Goal: Task Accomplishment & Management: Manage account settings

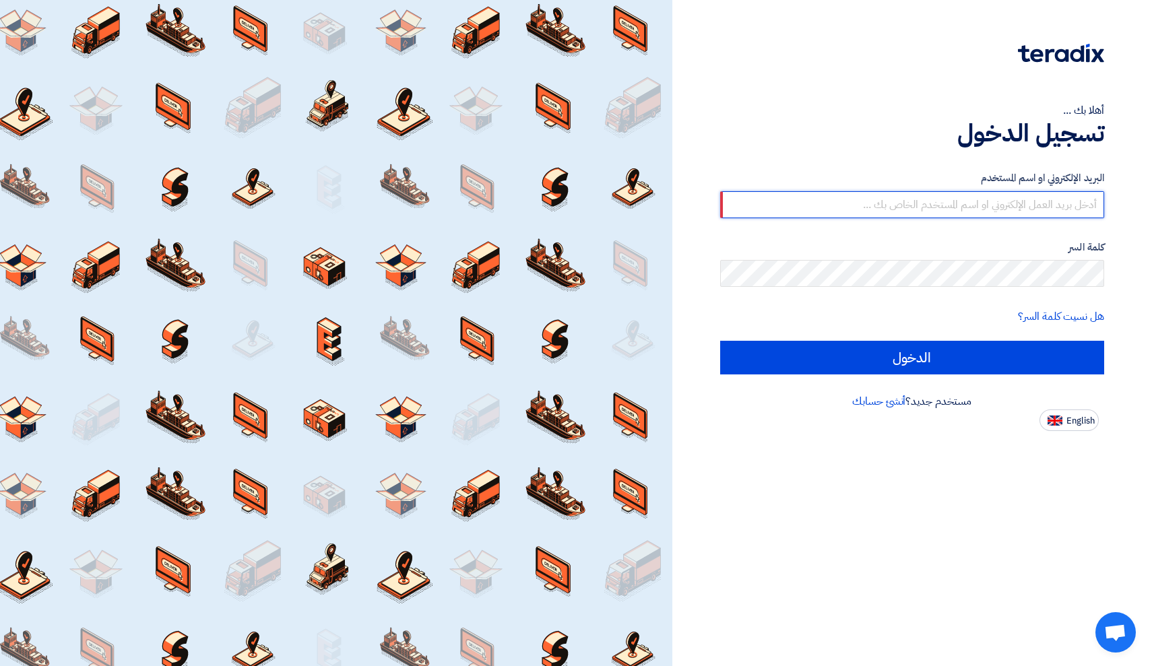
type input "[EMAIL_ADDRESS][DOMAIN_NAME]"
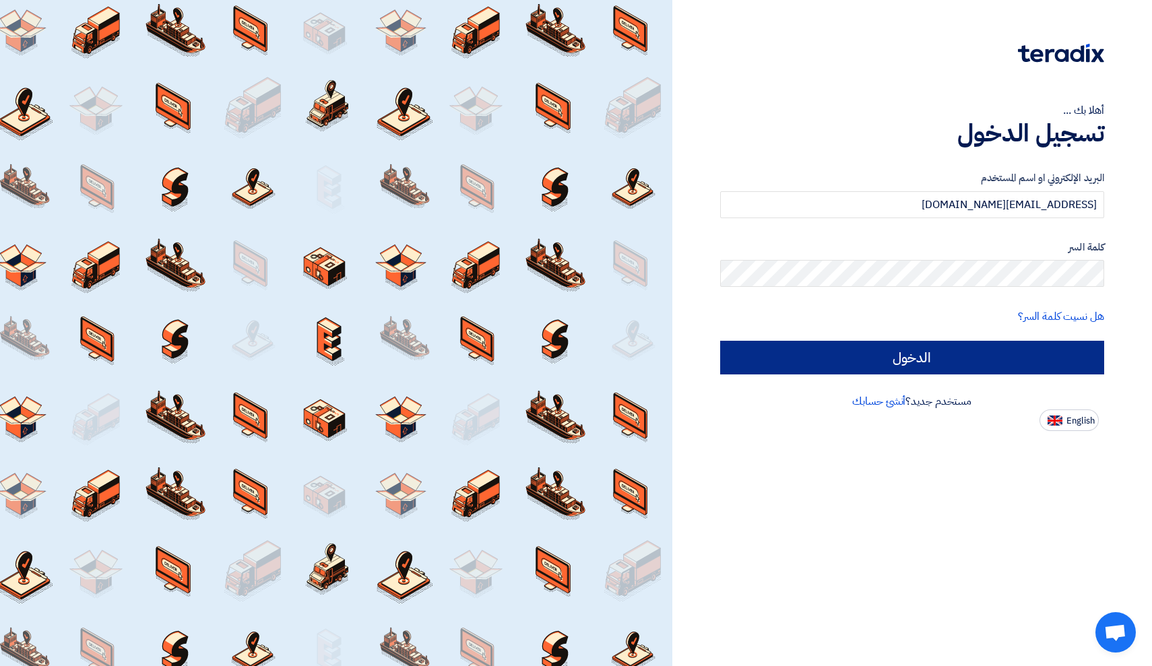
click at [854, 355] on input "الدخول" at bounding box center [912, 358] width 385 height 34
type input "Sign in"
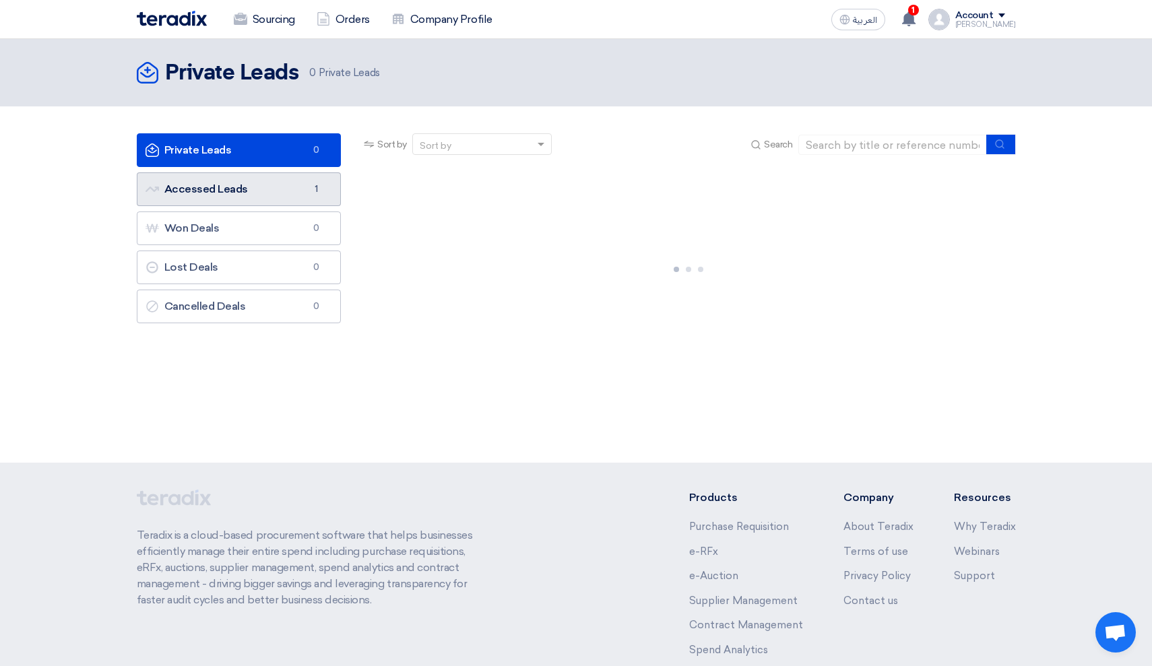
click at [273, 183] on link "Accessed Leads Accessed Leads 1" at bounding box center [239, 189] width 205 height 34
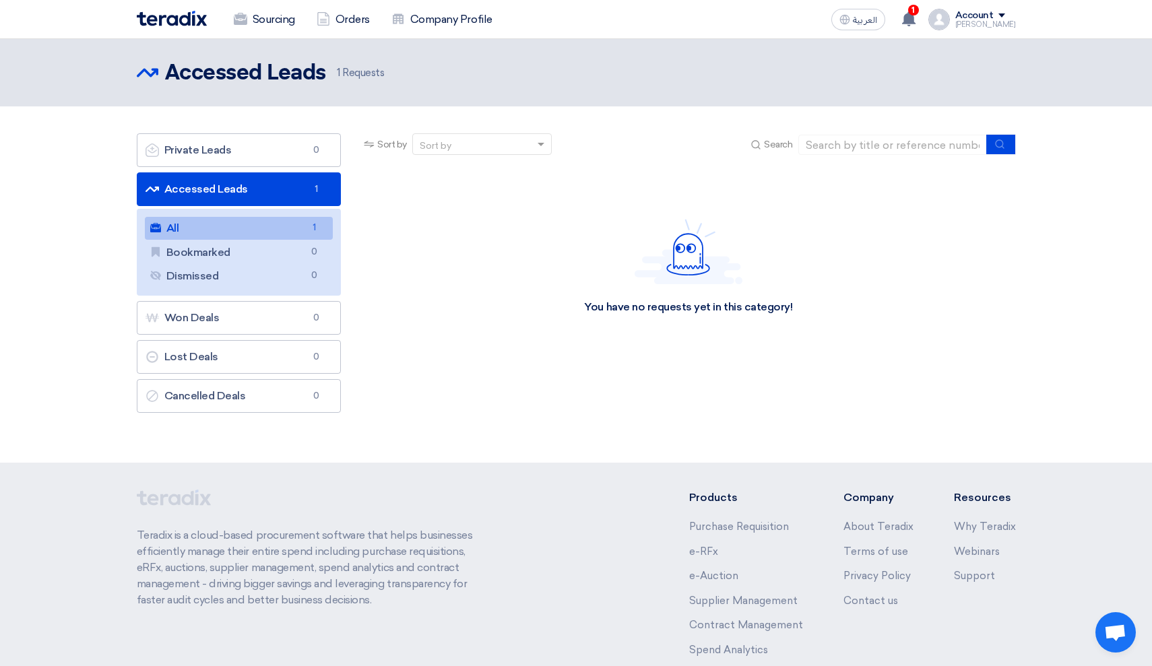
click at [244, 230] on link "All All 1" at bounding box center [239, 228] width 189 height 23
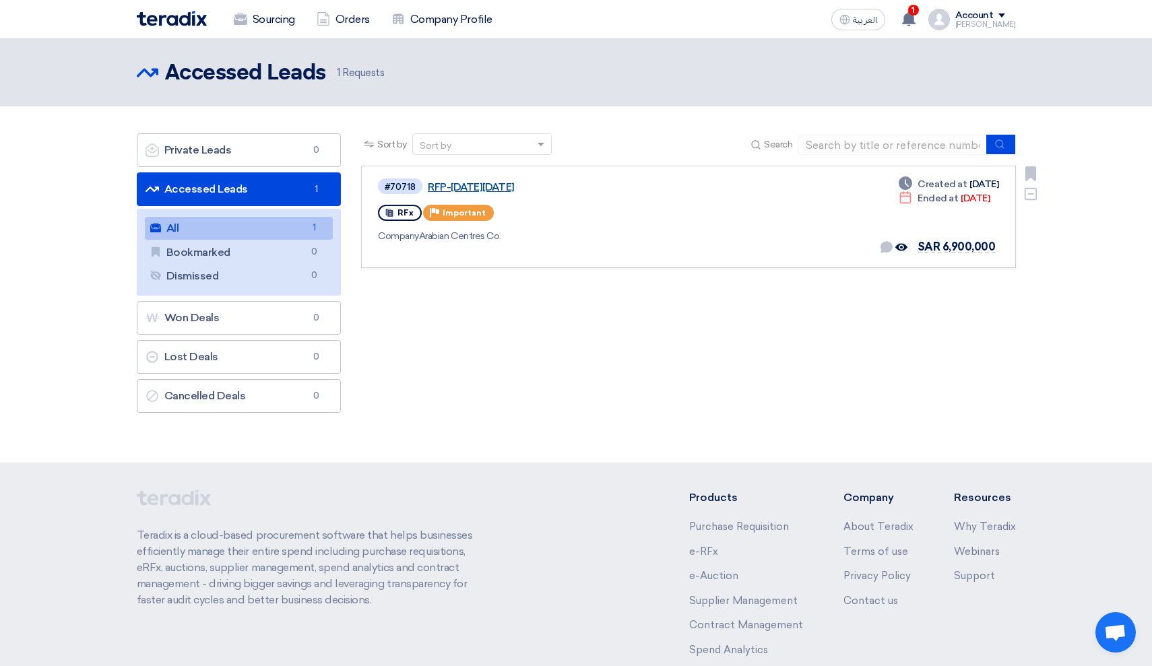
click at [480, 183] on link "RFP-[DATE][DATE]" at bounding box center [596, 187] width 337 height 12
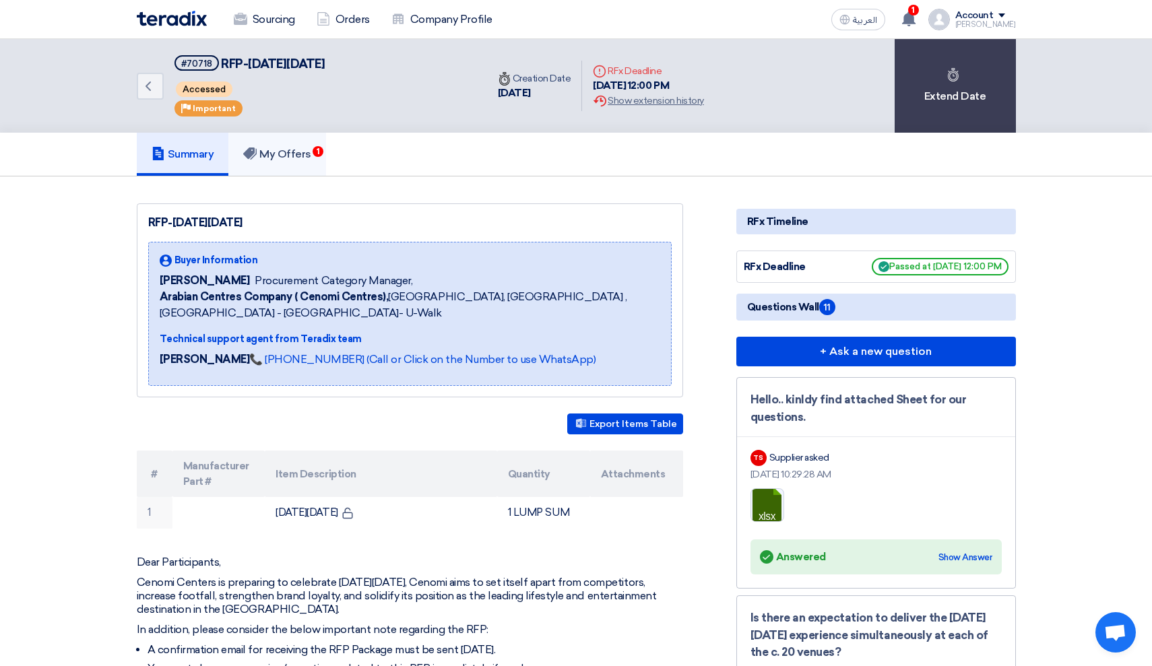
click at [302, 150] on h5 "My Offers 1" at bounding box center [277, 153] width 68 height 13
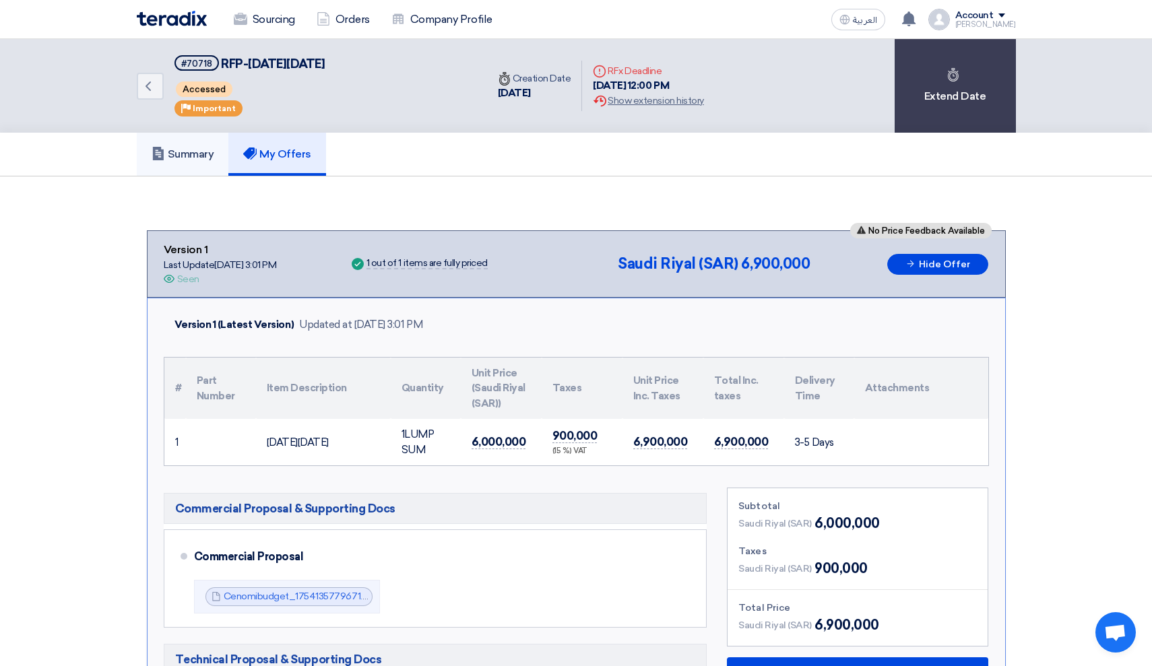
click at [190, 152] on h5 "Summary" at bounding box center [183, 153] width 63 height 13
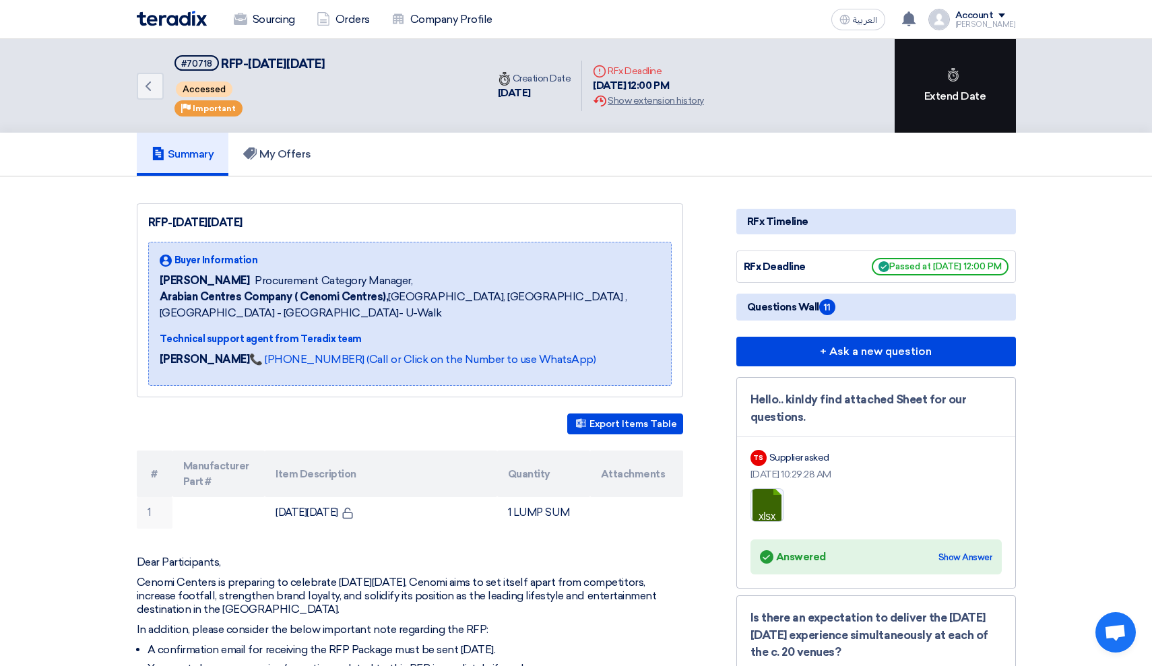
click at [944, 110] on div "Extend Date" at bounding box center [954, 86] width 121 height 94
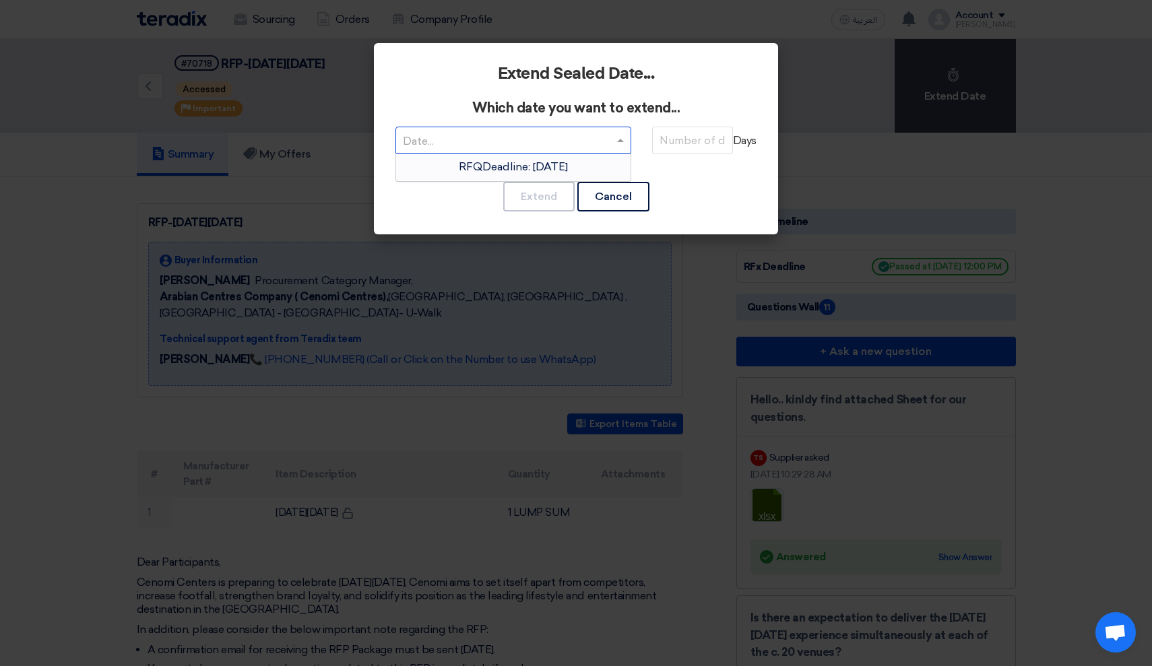
click at [624, 139] on span at bounding box center [622, 140] width 17 height 16
click at [597, 170] on div "RFQDeadline: [DATE]" at bounding box center [513, 167] width 234 height 27
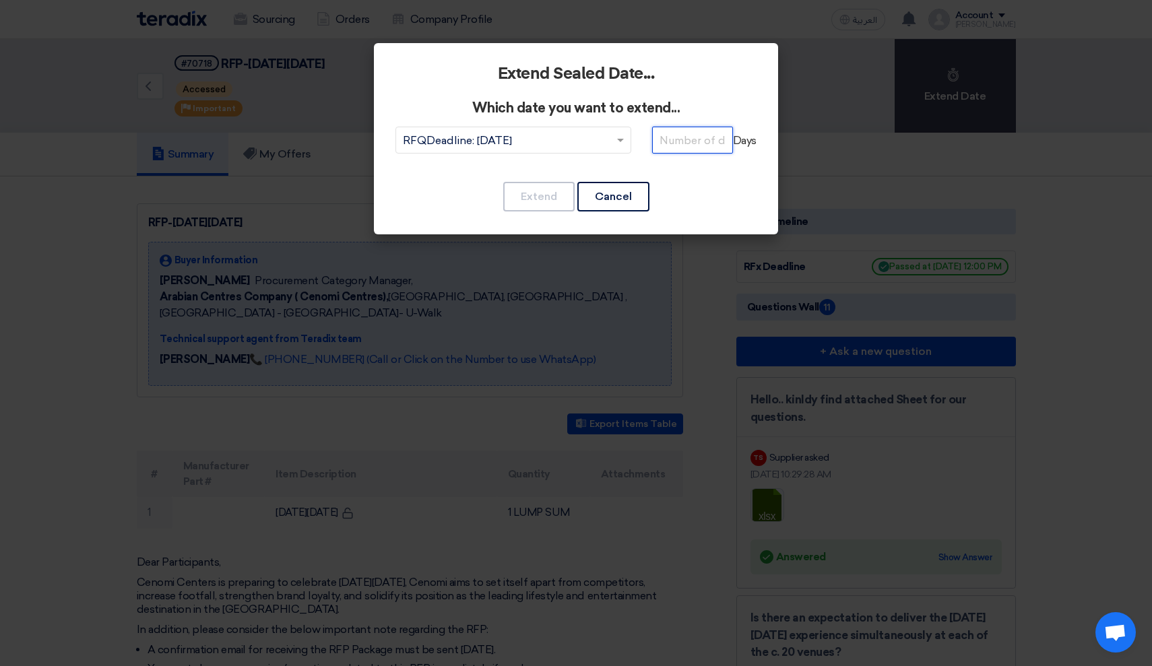
click at [690, 140] on input "number" at bounding box center [692, 140] width 81 height 27
click at [612, 187] on button "Cancel" at bounding box center [613, 197] width 72 height 30
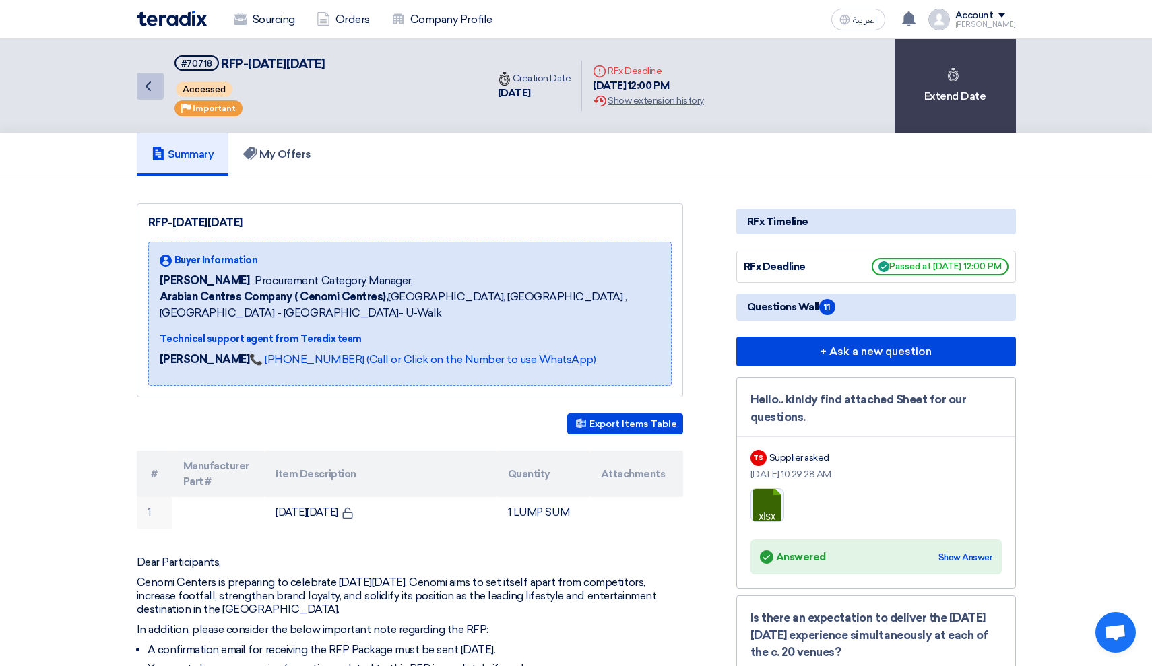
click at [143, 89] on icon "Back" at bounding box center [148, 86] width 16 height 16
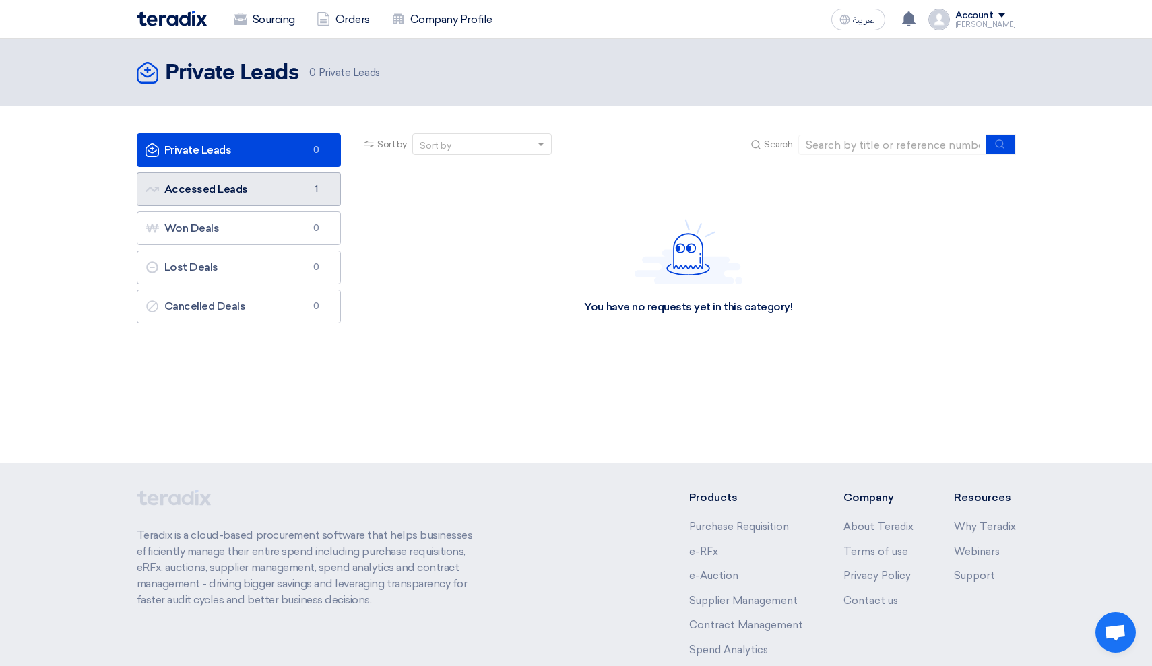
click at [258, 181] on link "Accessed Leads Accessed Leads 1" at bounding box center [239, 189] width 205 height 34
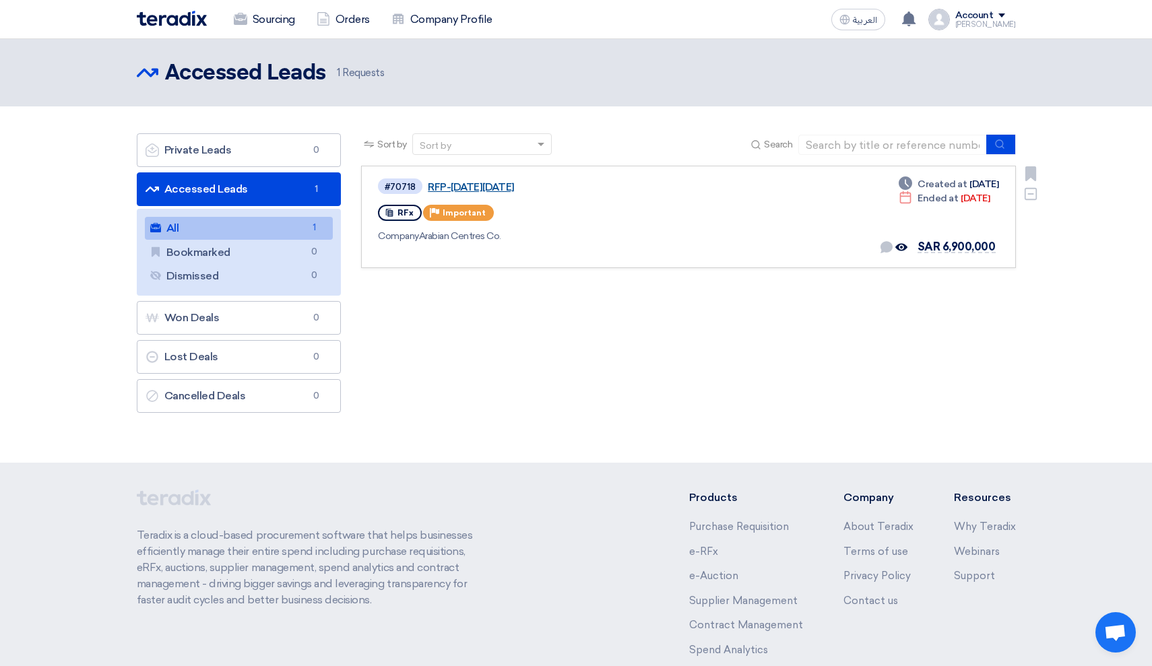
click at [467, 187] on link "RFP-[DATE][DATE]" at bounding box center [596, 187] width 337 height 12
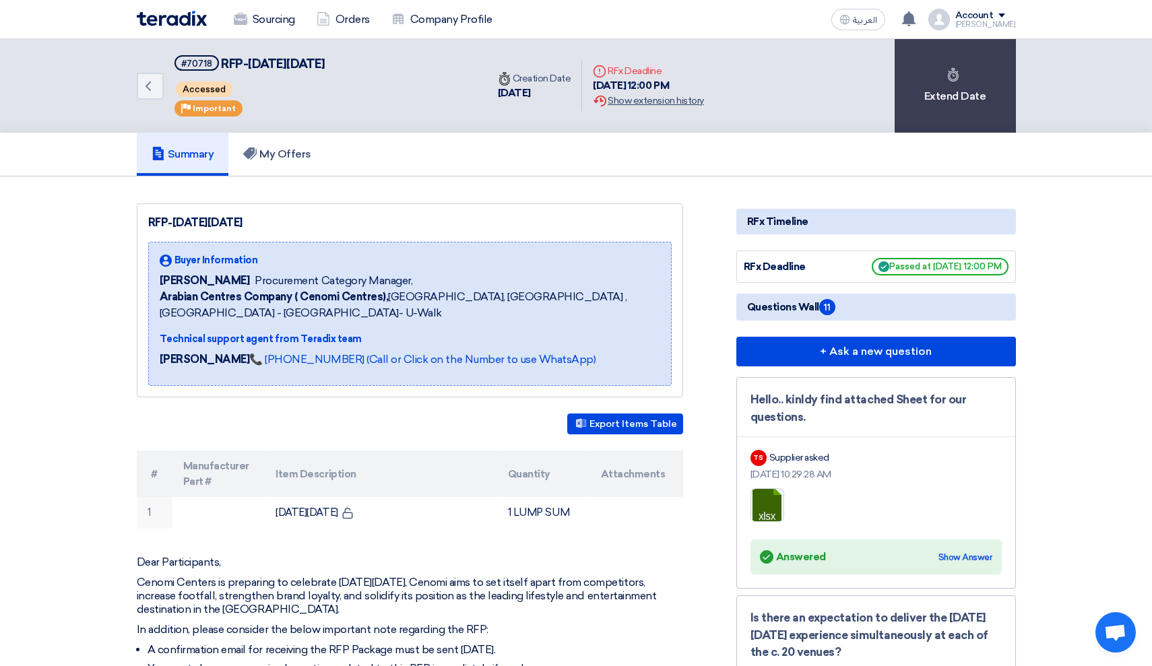
click at [668, 101] on div "Extension History Show extension history" at bounding box center [648, 101] width 110 height 14
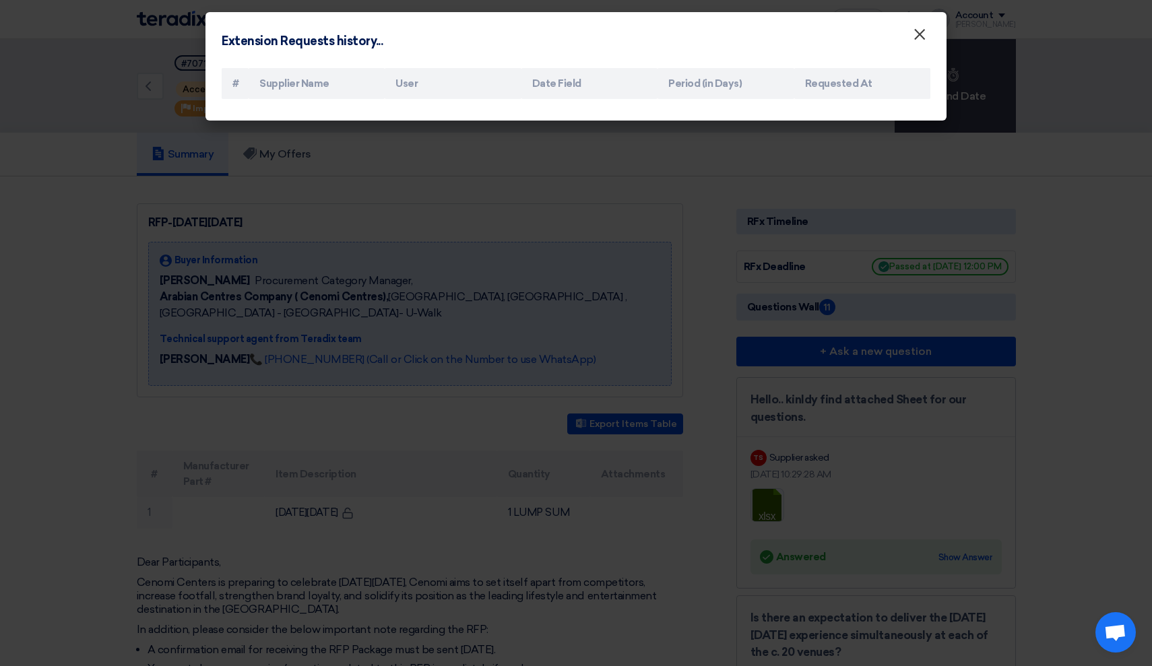
click at [923, 38] on span "×" at bounding box center [919, 37] width 13 height 27
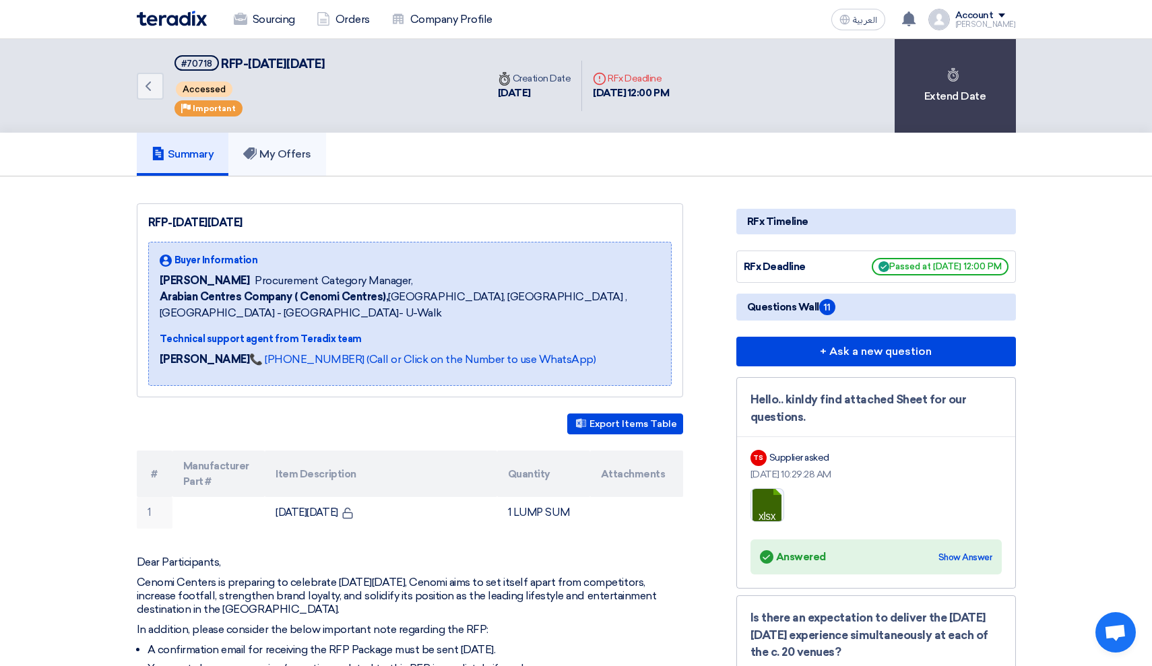
click at [277, 160] on h5 "My Offers" at bounding box center [277, 153] width 68 height 13
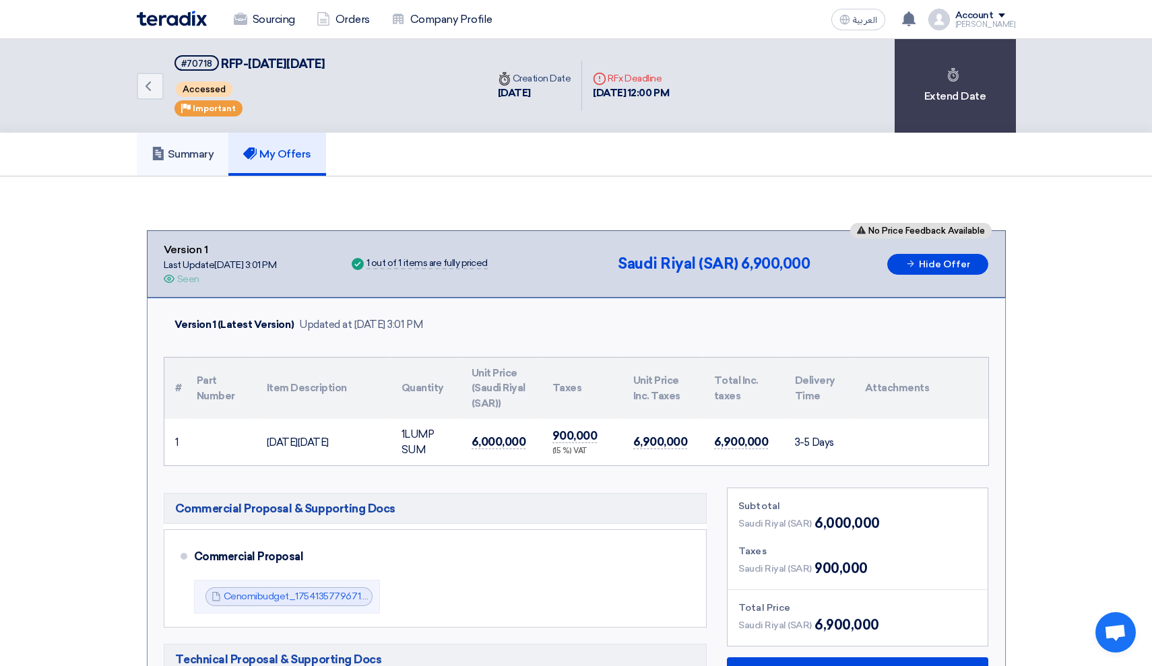
click at [175, 166] on link "Summary" at bounding box center [183, 154] width 92 height 43
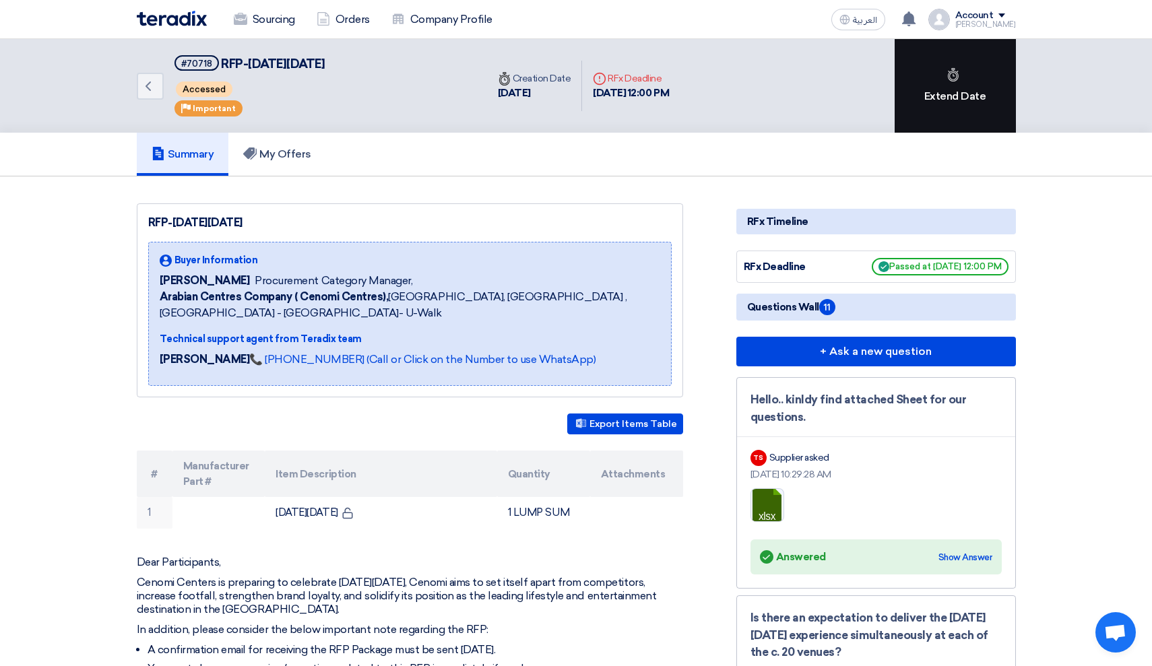
click at [984, 68] on div "Extend Date" at bounding box center [954, 86] width 121 height 94
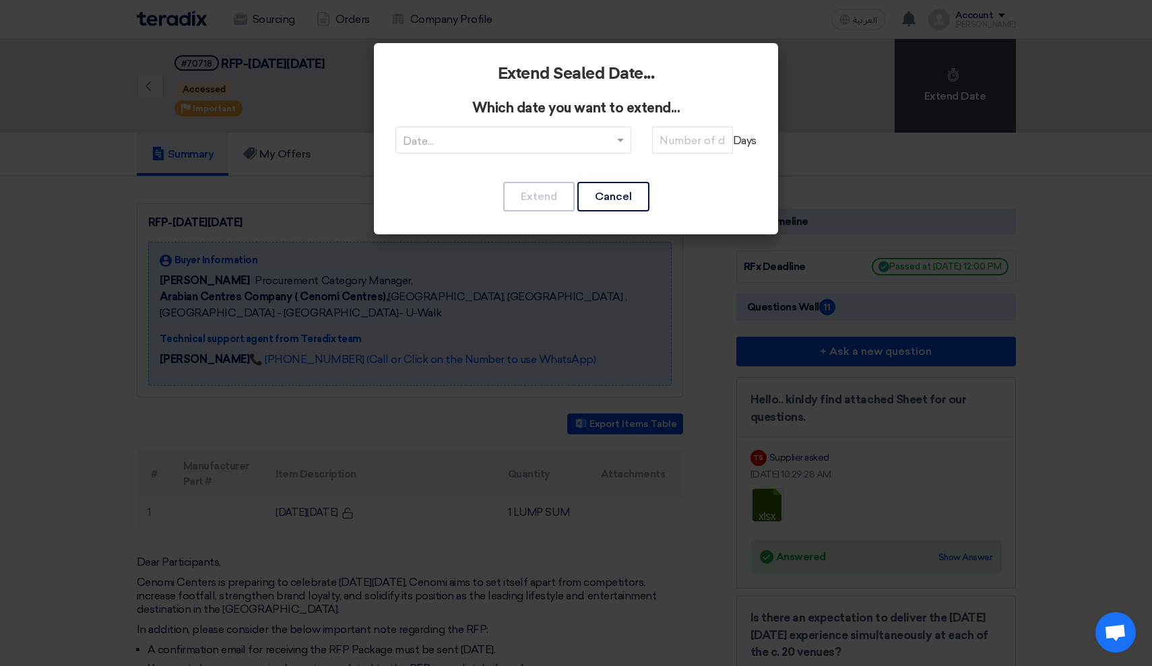
click at [539, 139] on input "text" at bounding box center [506, 142] width 207 height 22
click at [529, 162] on span "RFQDeadline: [DATE]" at bounding box center [513, 166] width 109 height 13
click at [694, 129] on input "number" at bounding box center [692, 140] width 81 height 27
type input "31"
click at [538, 195] on button "Extend" at bounding box center [538, 197] width 71 height 30
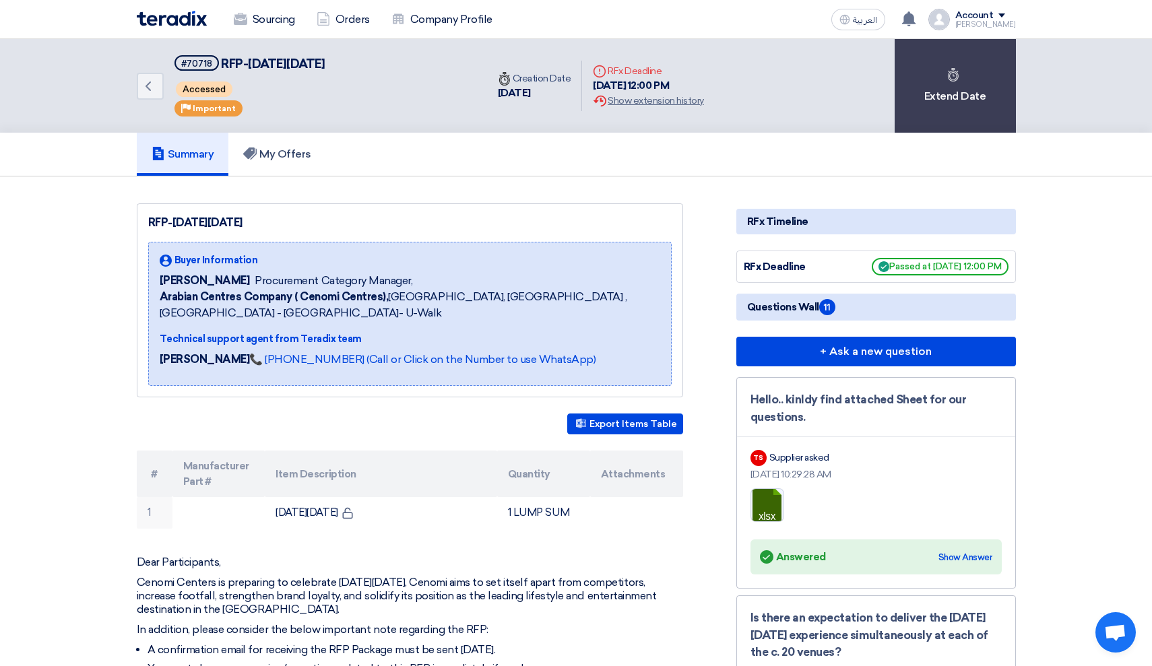
click at [859, 218] on div "RFx Timeline" at bounding box center [876, 222] width 280 height 26
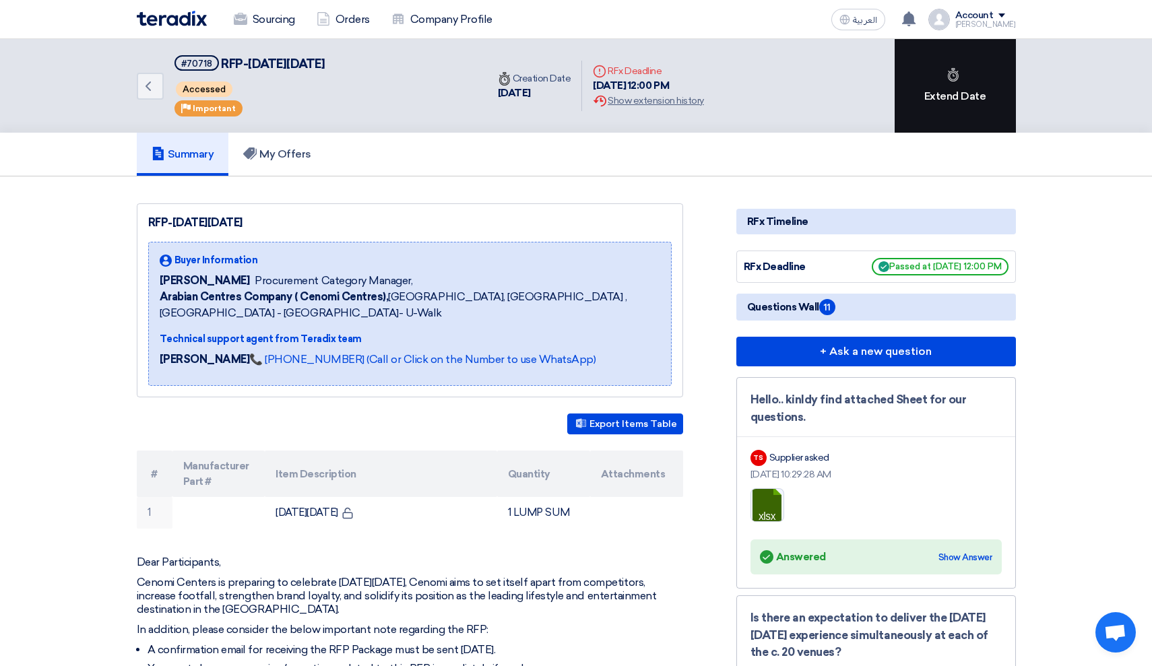
click at [956, 104] on div "Extend Date" at bounding box center [954, 86] width 121 height 94
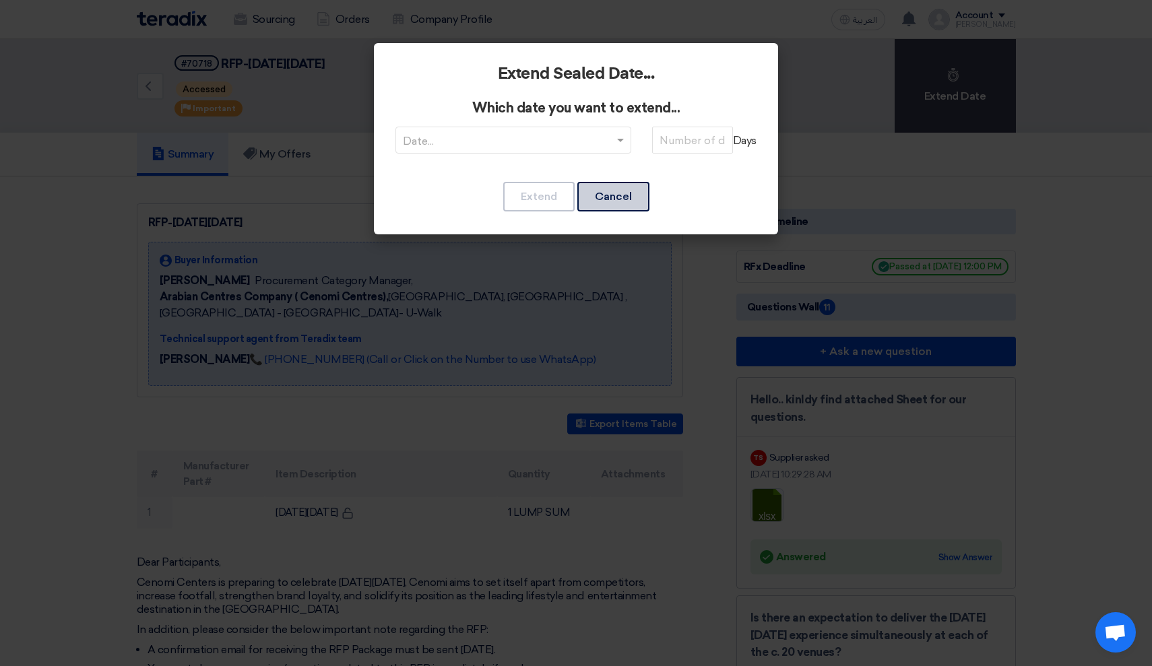
click at [597, 196] on button "Cancel" at bounding box center [613, 197] width 72 height 30
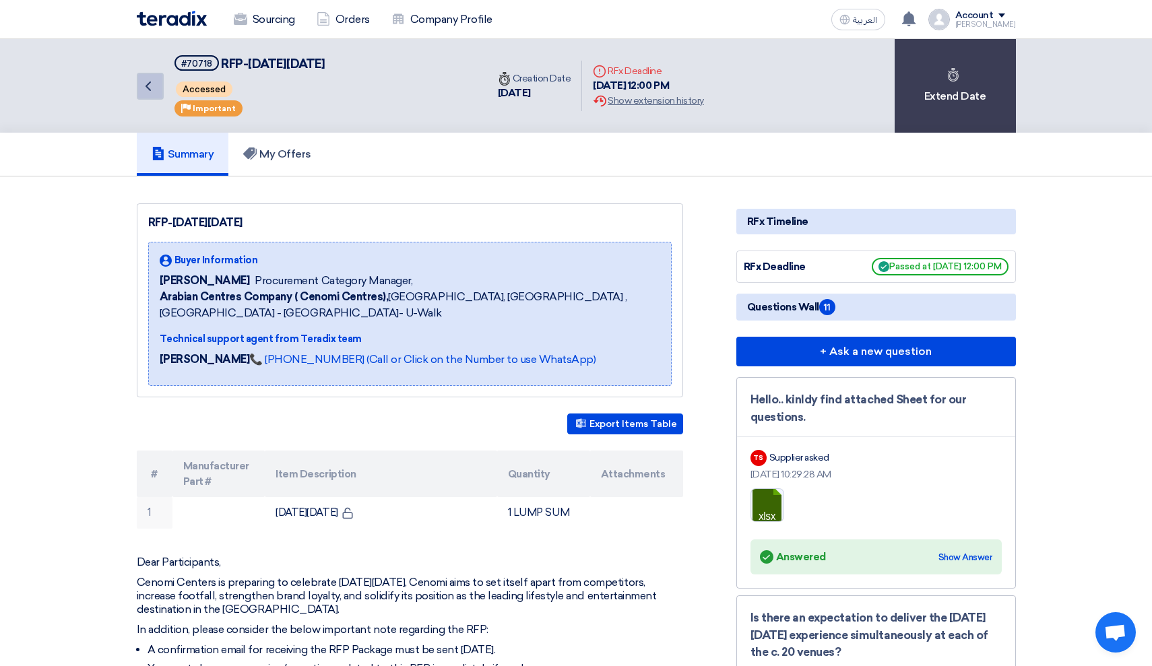
click at [139, 78] on link "Back" at bounding box center [150, 86] width 27 height 27
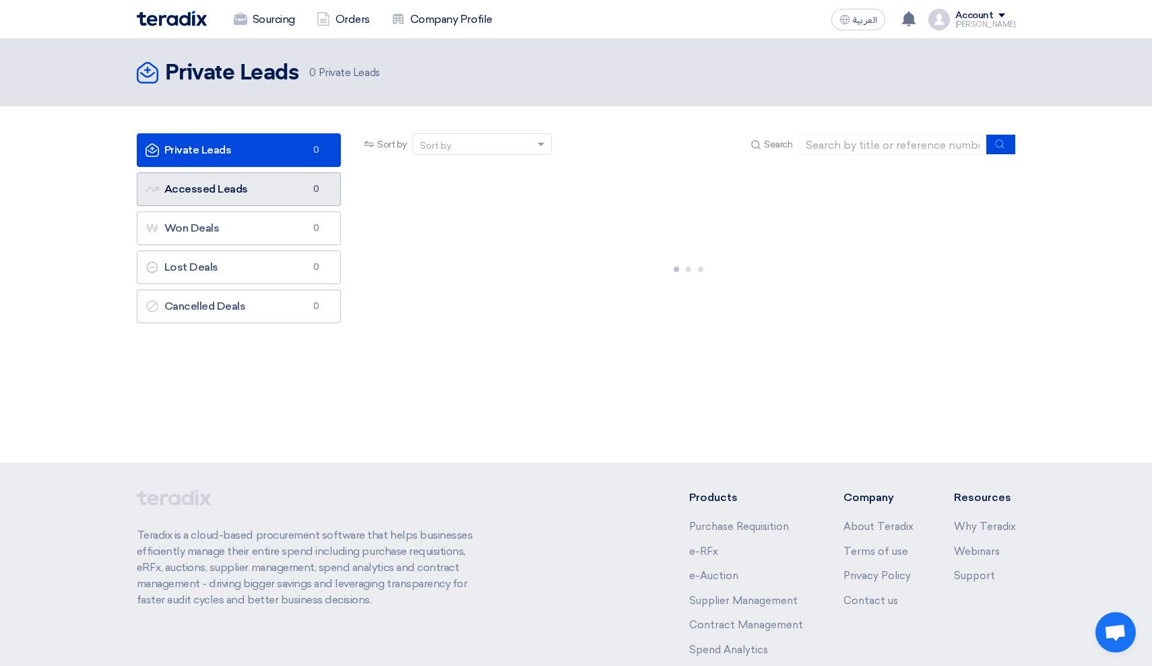
click at [251, 190] on link "Accessed Leads Accessed Leads 0" at bounding box center [239, 189] width 205 height 34
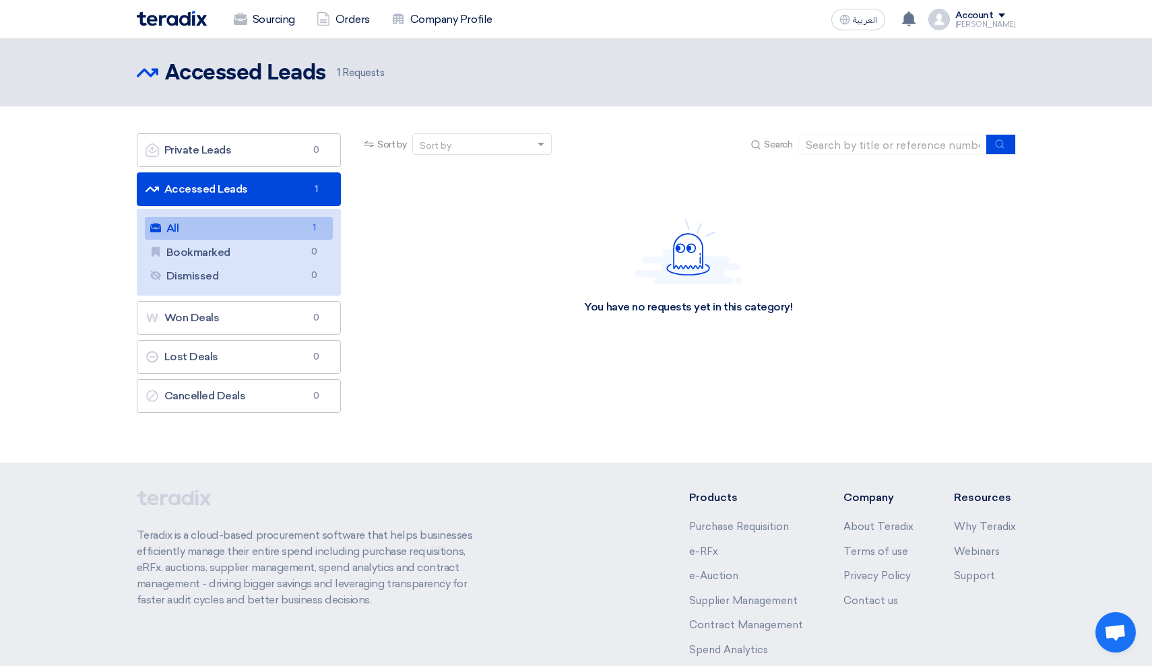
click at [255, 226] on link "All All 1" at bounding box center [239, 228] width 189 height 23
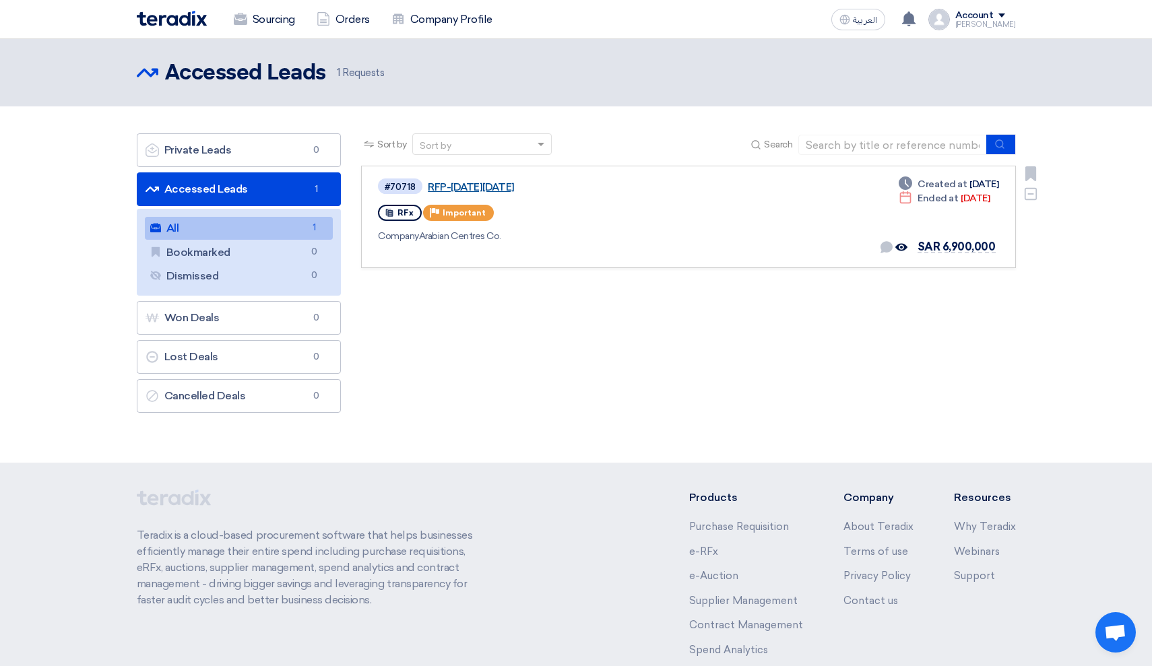
click at [436, 185] on link "RFP-[DATE][DATE]" at bounding box center [596, 187] width 337 height 12
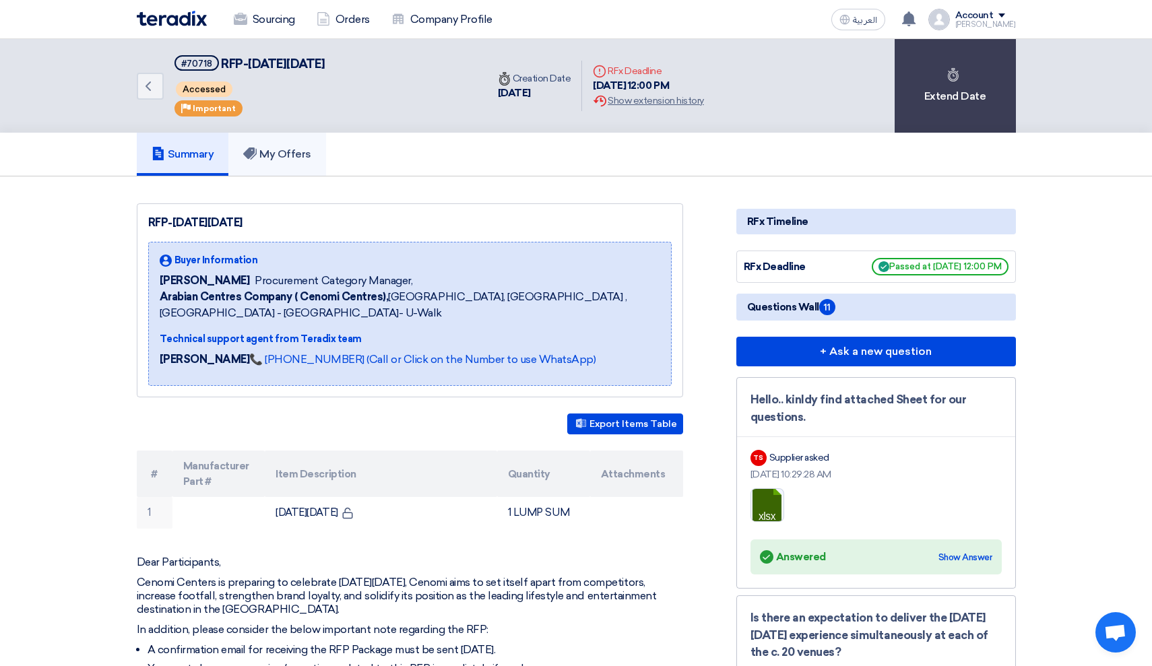
click at [294, 168] on link "My Offers" at bounding box center [277, 154] width 98 height 43
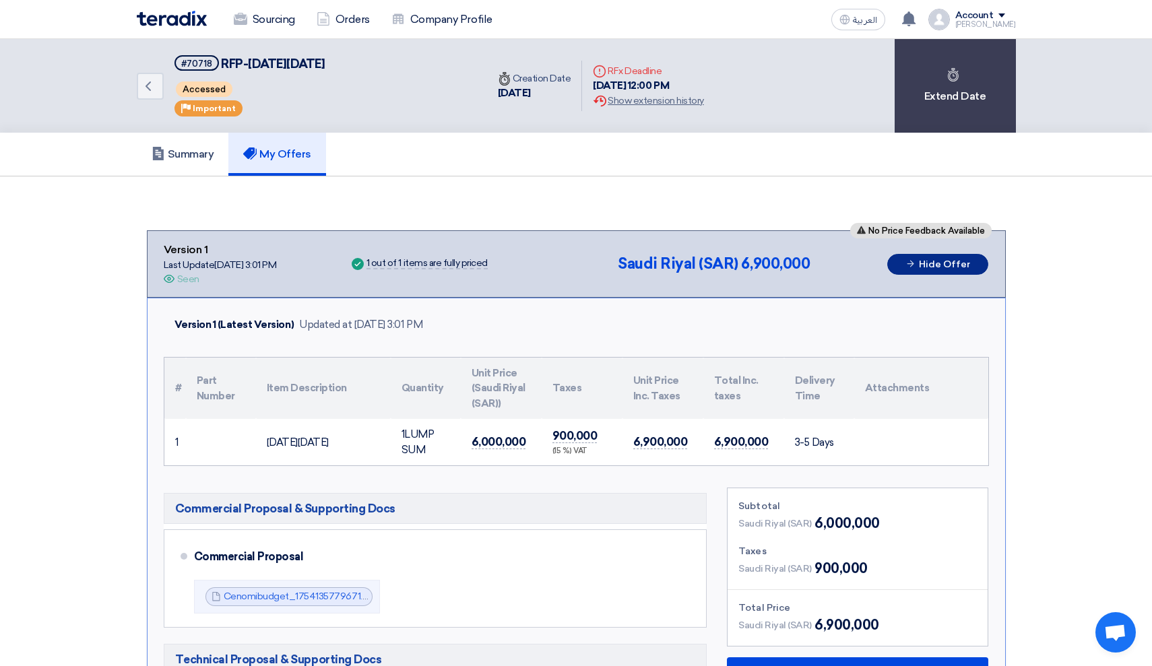
click at [897, 263] on button "Hide Offer" at bounding box center [937, 264] width 101 height 21
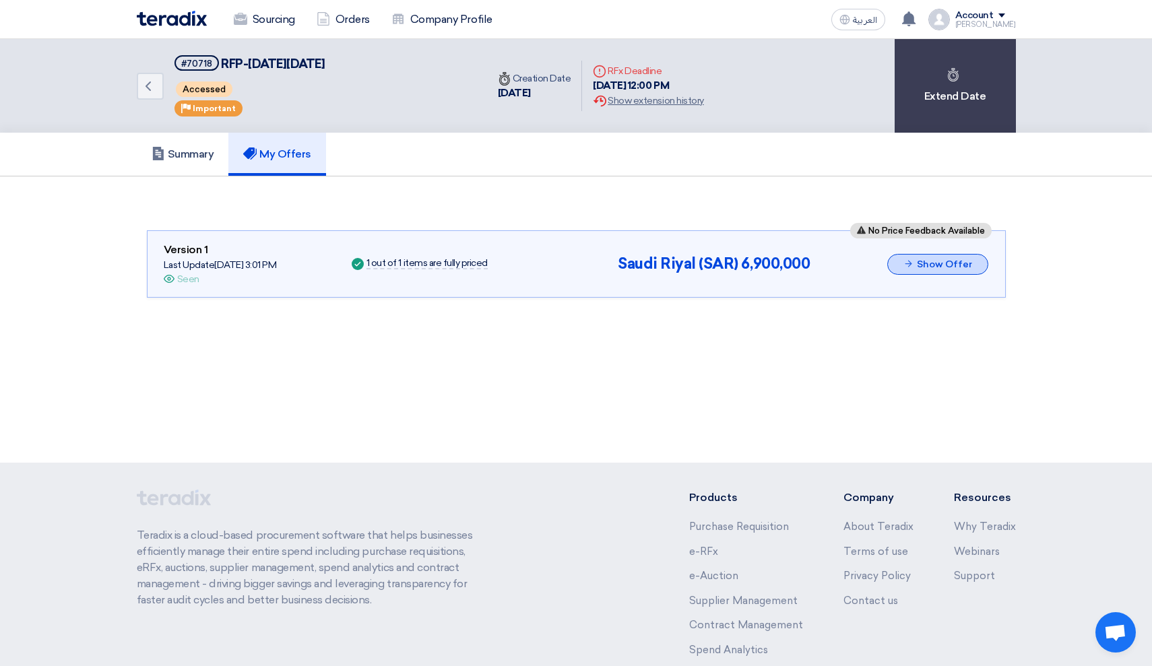
click at [897, 263] on button "Show Offer" at bounding box center [937, 264] width 101 height 21
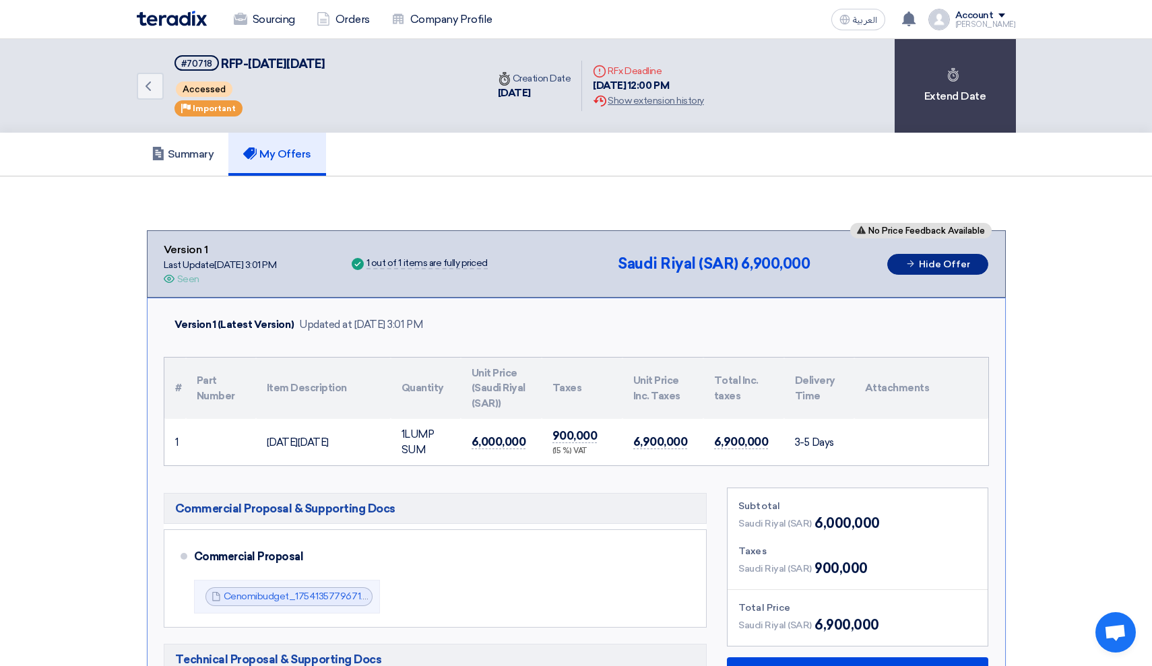
click at [897, 263] on button "Hide Offer" at bounding box center [937, 264] width 101 height 21
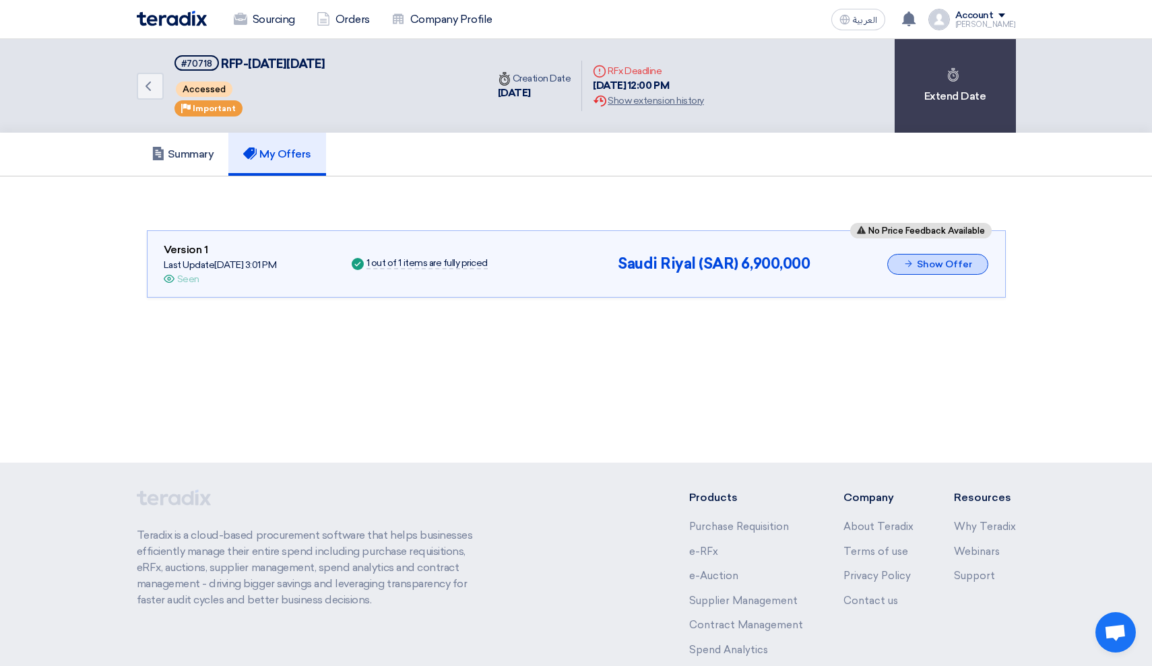
click at [897, 263] on button "Show Offer" at bounding box center [937, 264] width 101 height 21
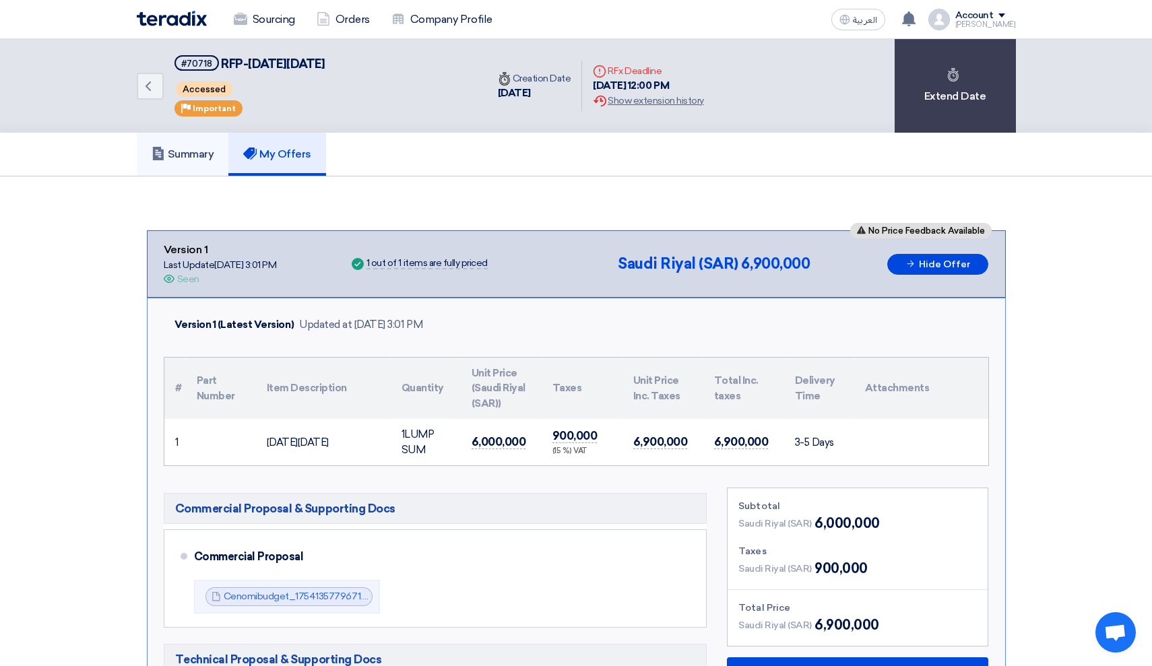
click at [208, 169] on link "Summary" at bounding box center [183, 154] width 92 height 43
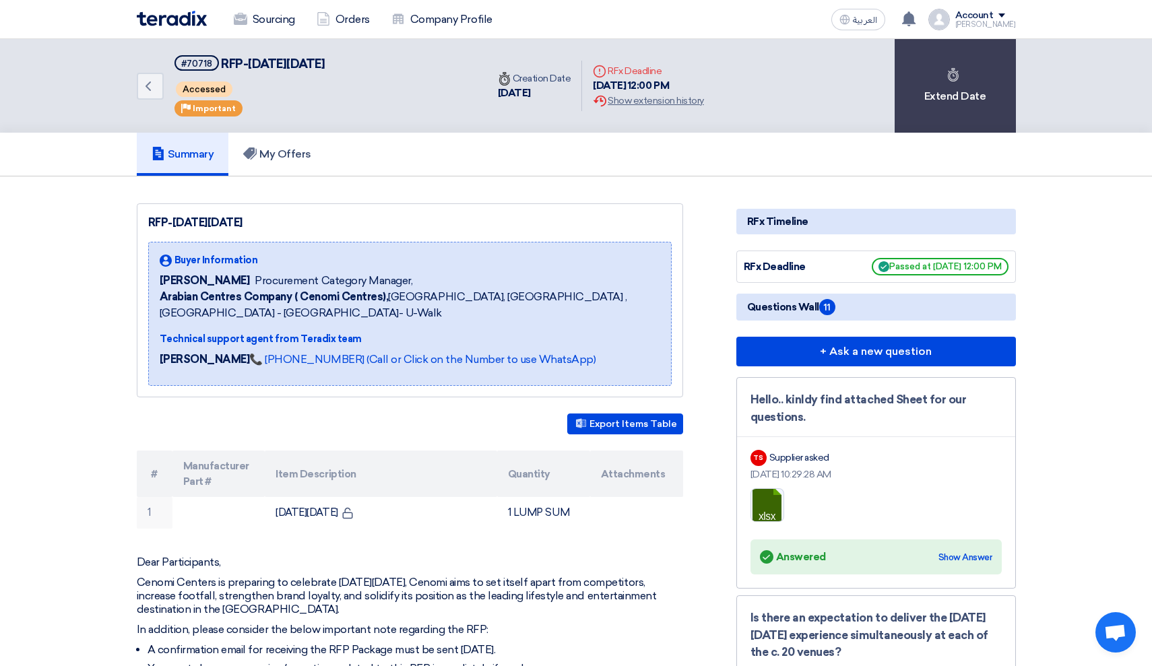
drag, startPoint x: 611, startPoint y: 70, endPoint x: 686, endPoint y: 75, distance: 74.9
click at [686, 75] on div "Deadline RFx Deadline" at bounding box center [648, 71] width 110 height 14
drag, startPoint x: 709, startPoint y: 83, endPoint x: 444, endPoint y: 66, distance: 265.2
click at [444, 66] on div "Back #70718 RFP-[DATE][DATE] Accessed Priority Important Time Creation Date [DA…" at bounding box center [426, 86] width 578 height 94
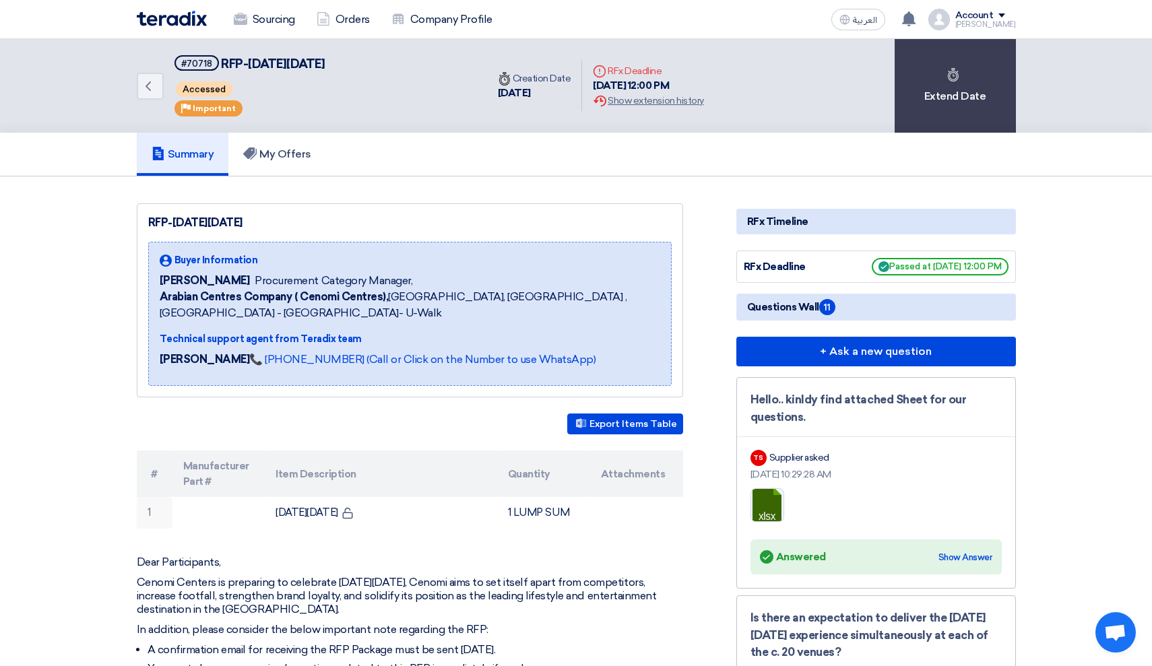
click at [444, 66] on div "Back #70718 RFP-[DATE][DATE] Accessed Priority Important" at bounding box center [312, 86] width 350 height 94
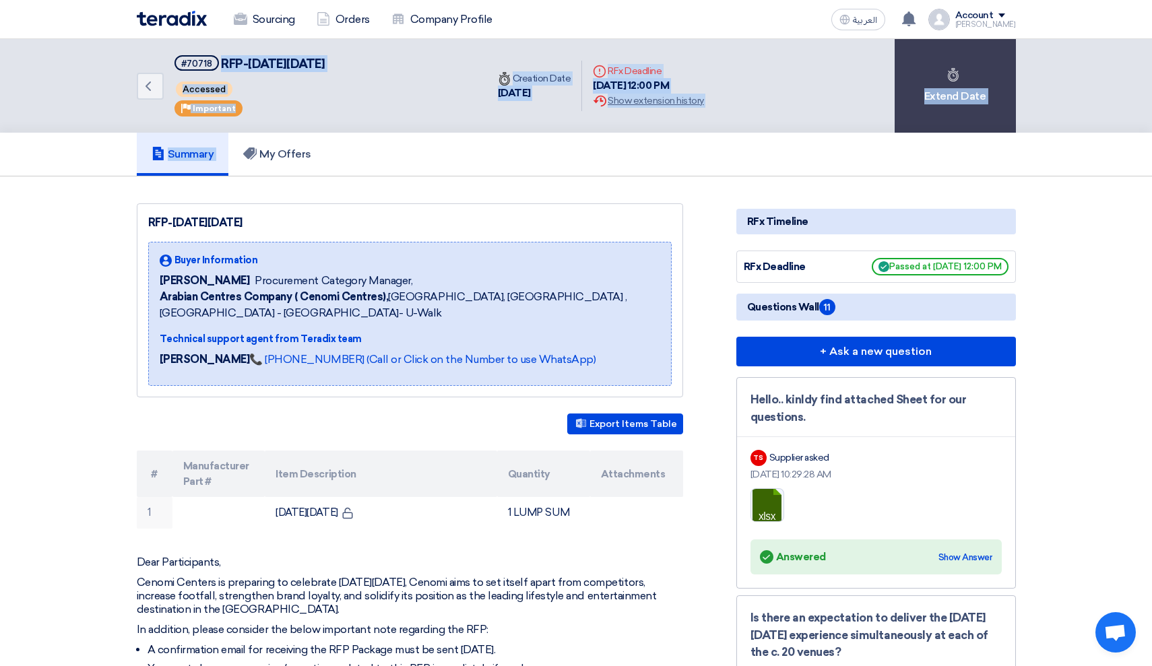
drag, startPoint x: 220, startPoint y: 65, endPoint x: 591, endPoint y: 145, distance: 380.3
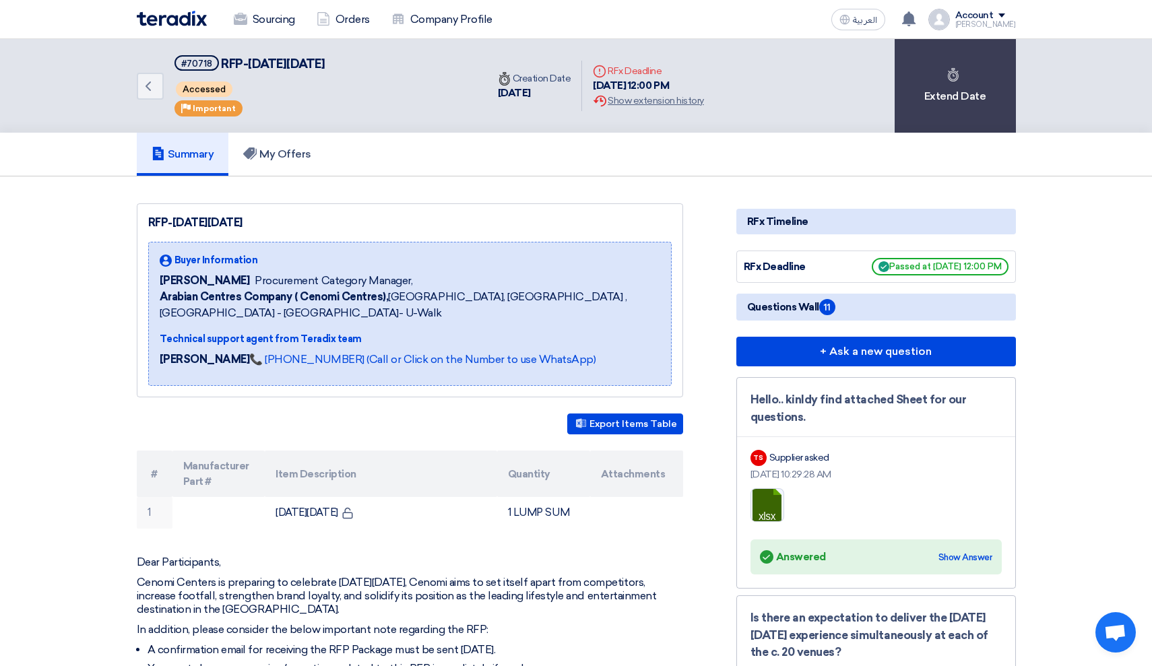
click at [591, 145] on div "Summary My Offers" at bounding box center [576, 154] width 879 height 43
click at [660, 239] on div "RFP-[DATE][DATE] Buyer Information [PERSON_NAME] Procurement Category Manager, …" at bounding box center [410, 300] width 546 height 194
click at [993, 16] on div "Account" at bounding box center [974, 15] width 38 height 11
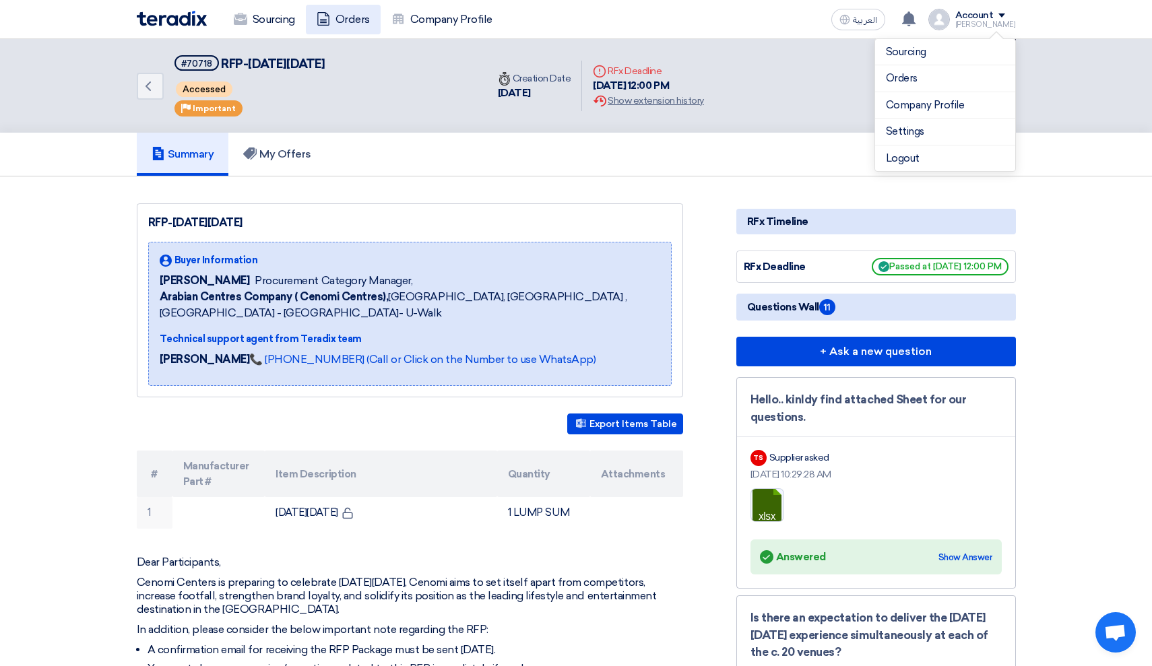
click at [360, 11] on link "Orders" at bounding box center [343, 20] width 75 height 30
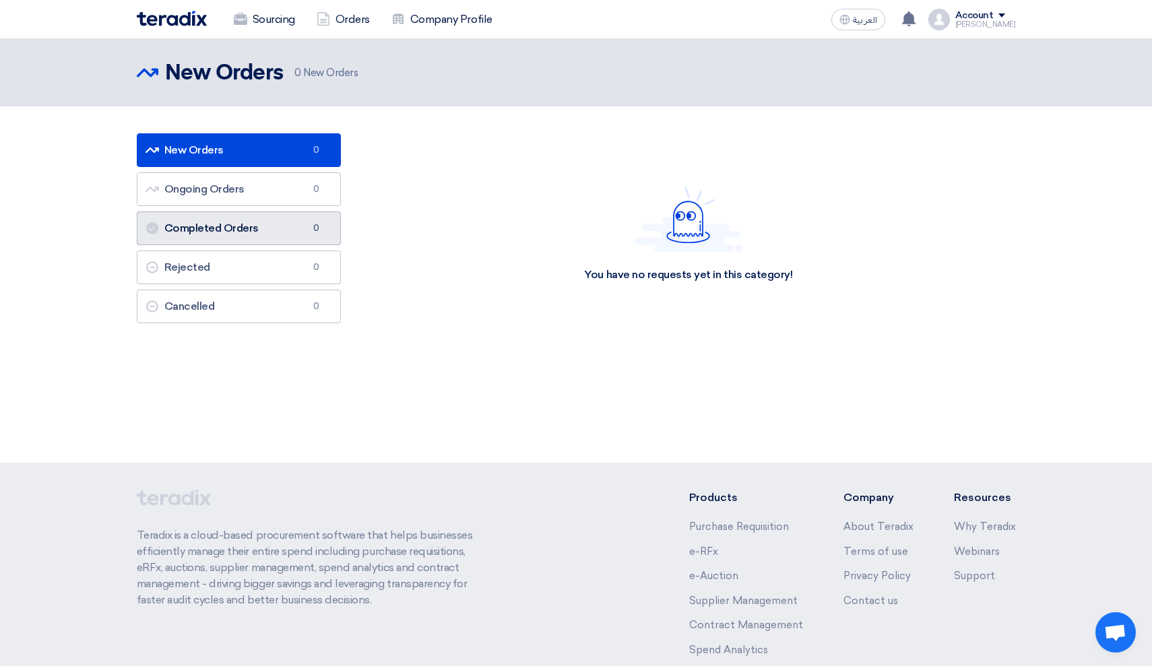
click at [214, 228] on link "Completed Orders Completed Orders 0" at bounding box center [239, 228] width 205 height 34
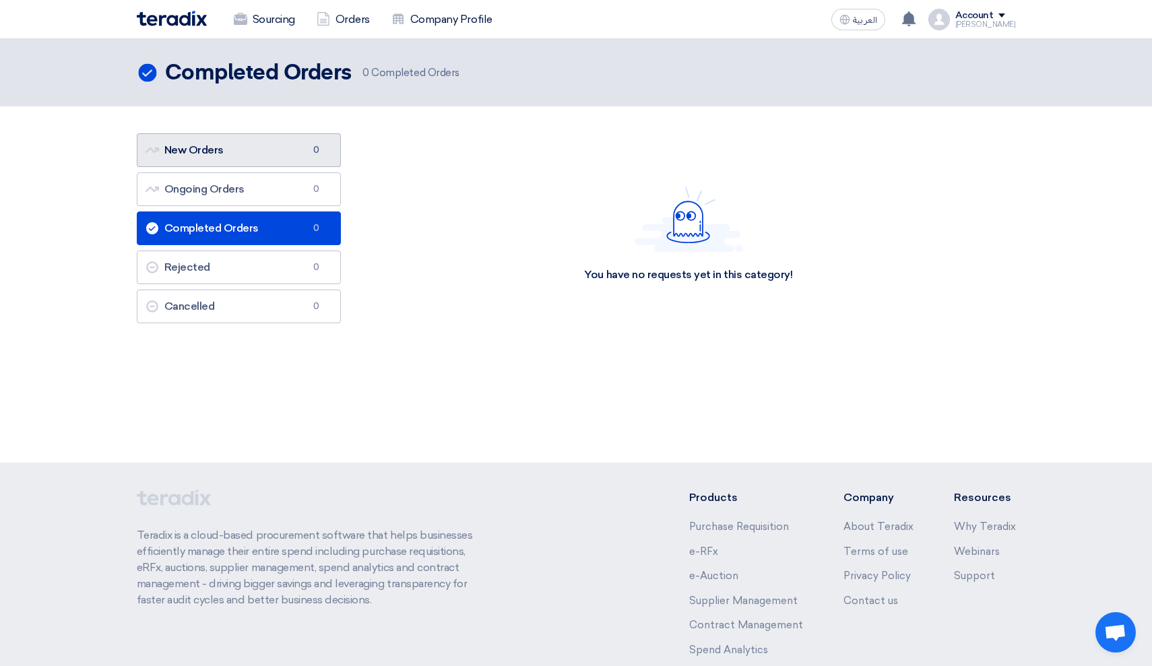
click at [245, 139] on link "New Orders New Orders 0" at bounding box center [239, 150] width 205 height 34
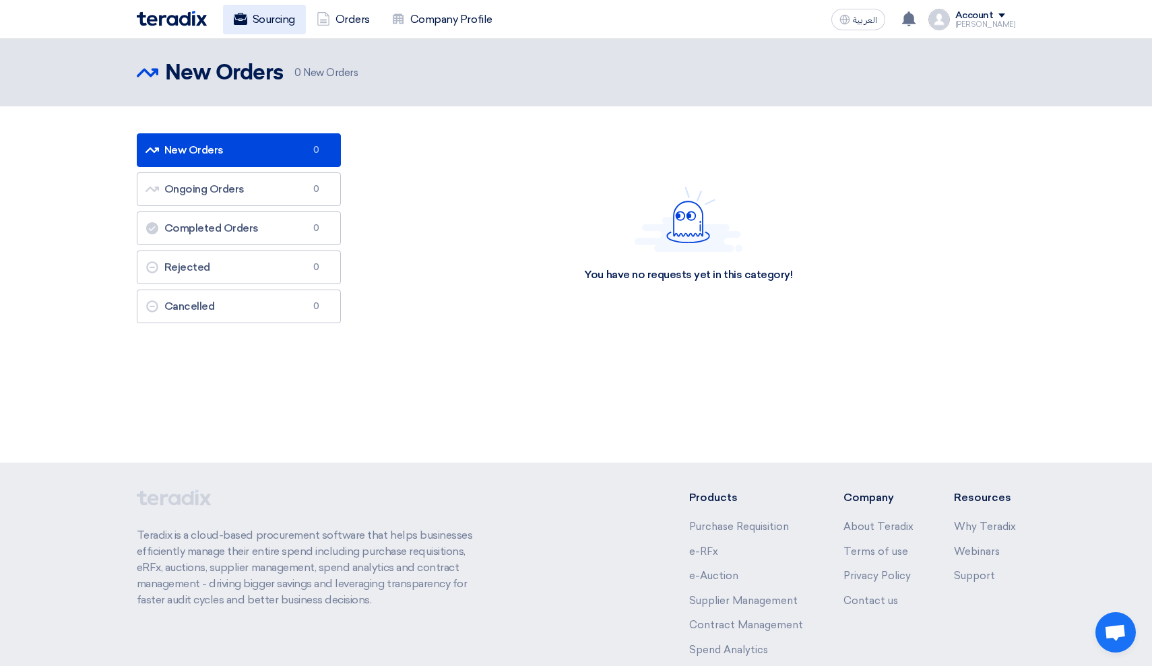
click at [284, 7] on link "Sourcing" at bounding box center [264, 20] width 83 height 30
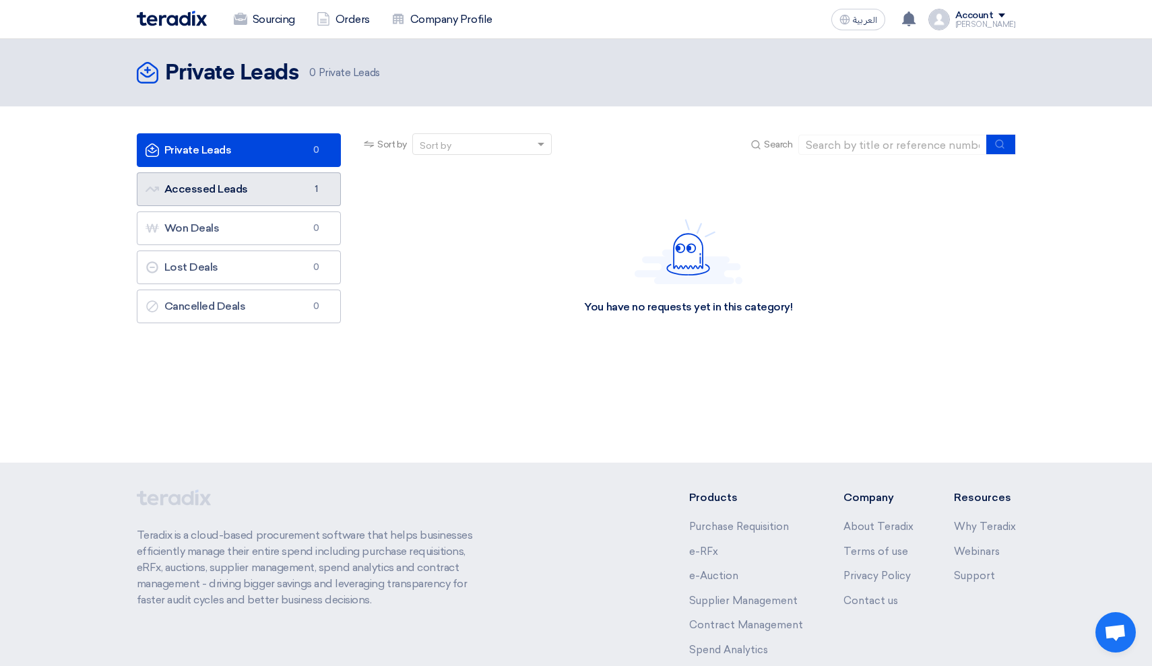
click at [270, 188] on link "Accessed Leads Accessed Leads 1" at bounding box center [239, 189] width 205 height 34
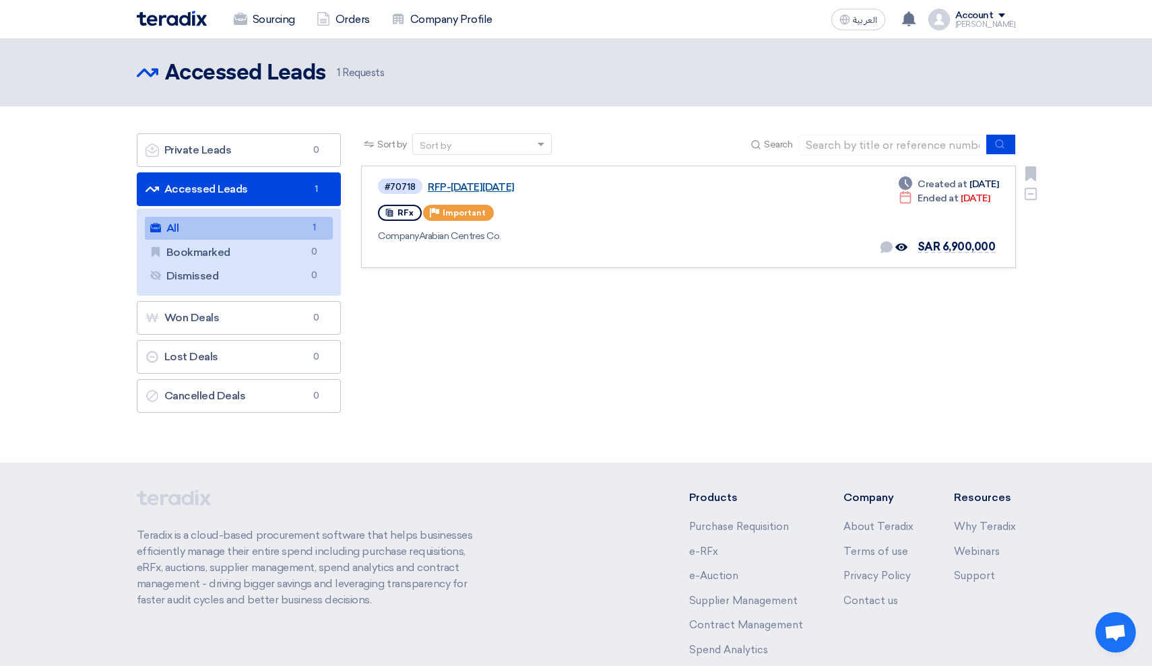
click at [464, 187] on link "RFP-[DATE][DATE]" at bounding box center [596, 187] width 337 height 12
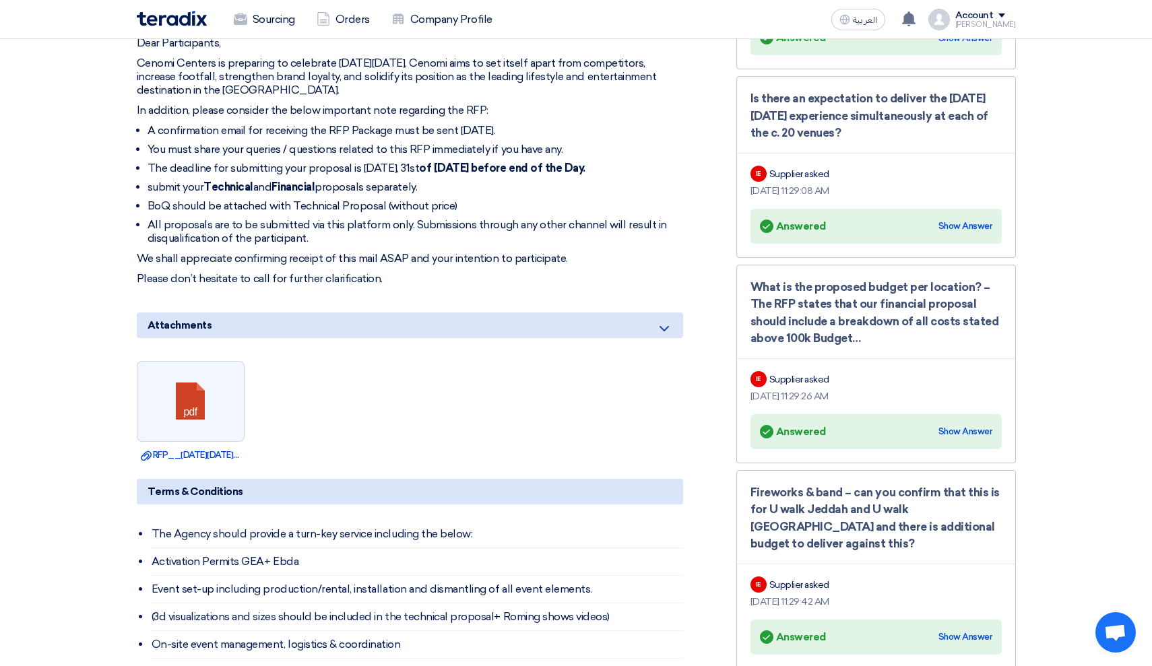
scroll to position [522, 0]
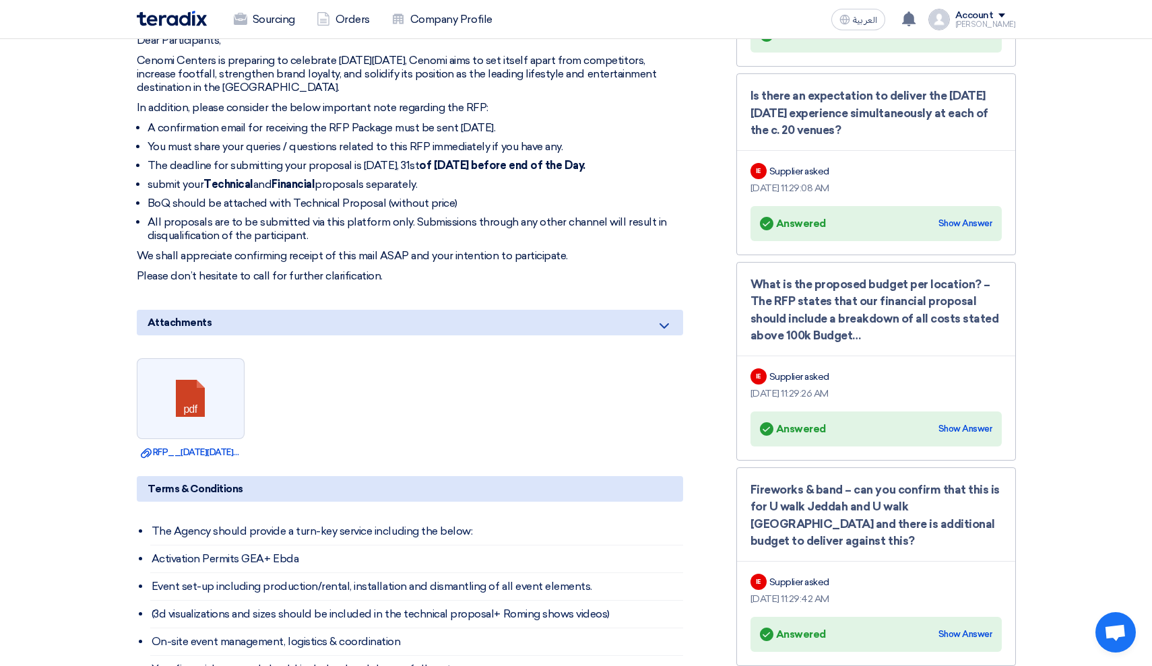
click at [665, 325] on icon at bounding box center [664, 326] width 16 height 16
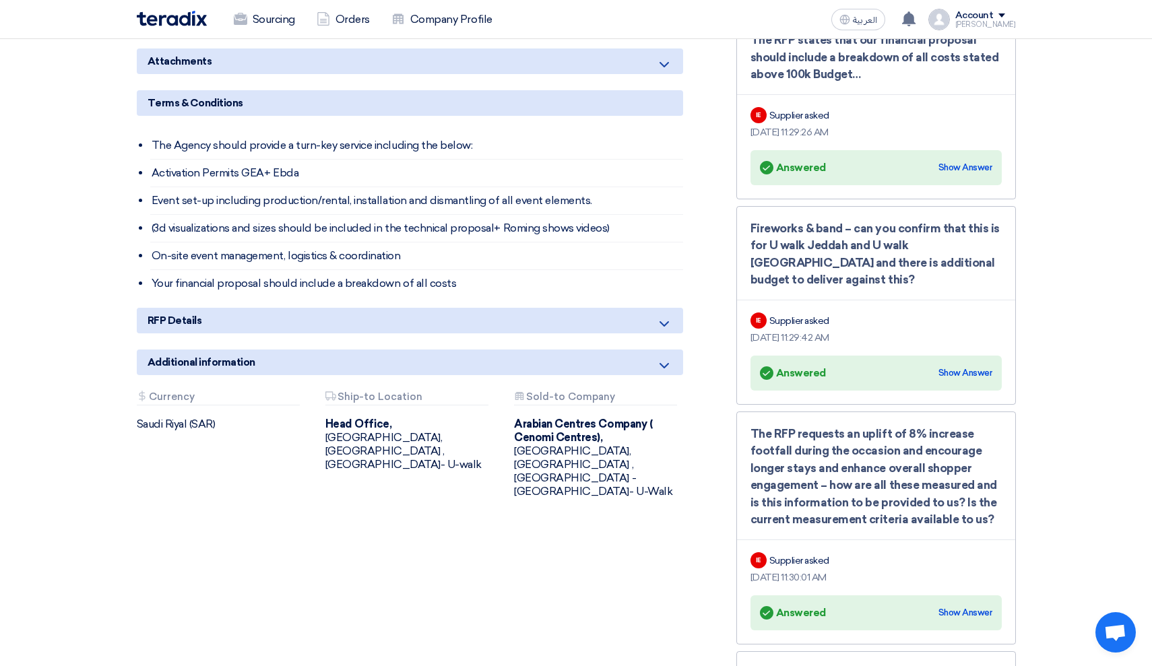
scroll to position [791, 0]
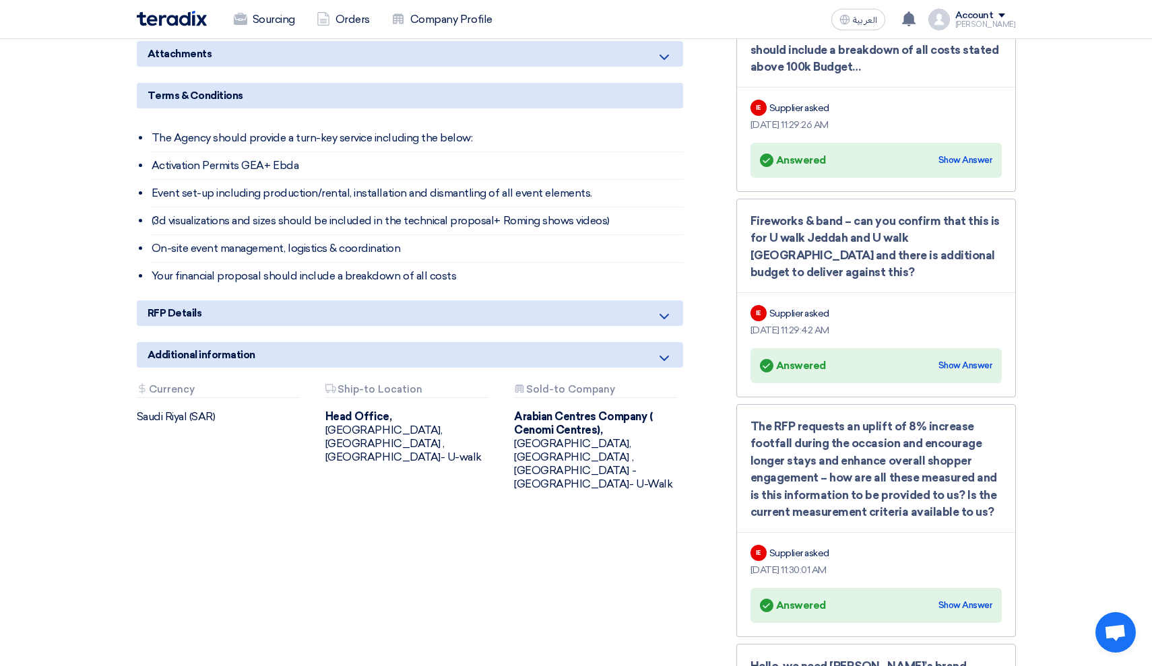
click at [661, 353] on icon at bounding box center [664, 358] width 16 height 16
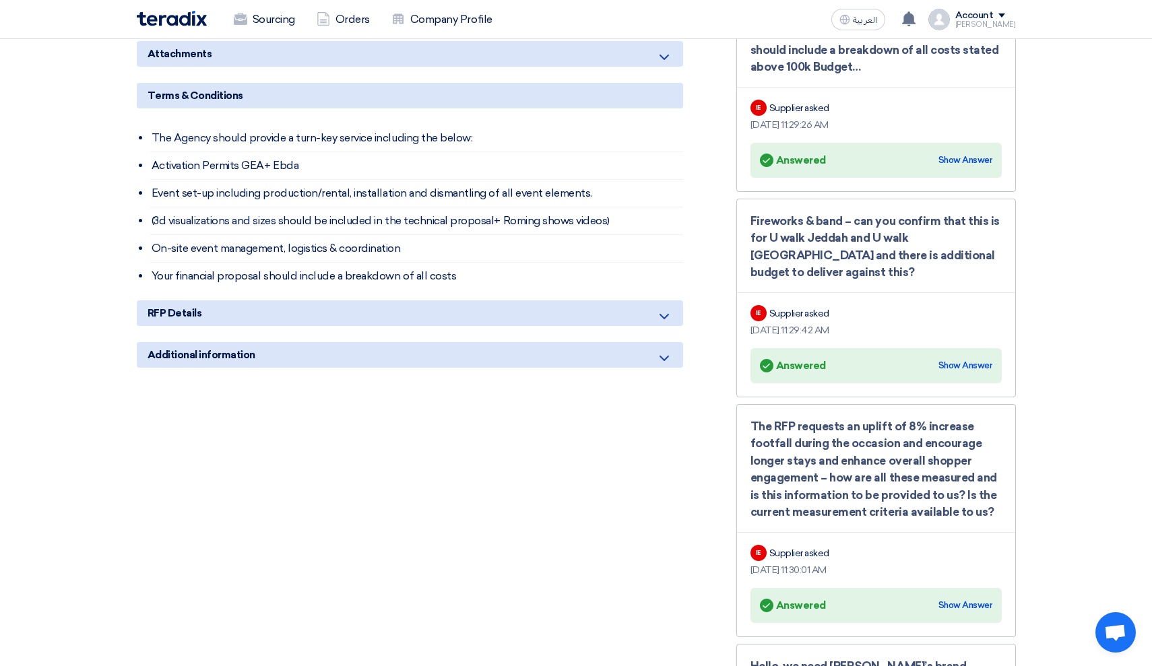
click at [661, 312] on icon at bounding box center [664, 316] width 16 height 16
click at [655, 283] on li "Your financial proposal should include a breakdown of all costs" at bounding box center [416, 276] width 533 height 27
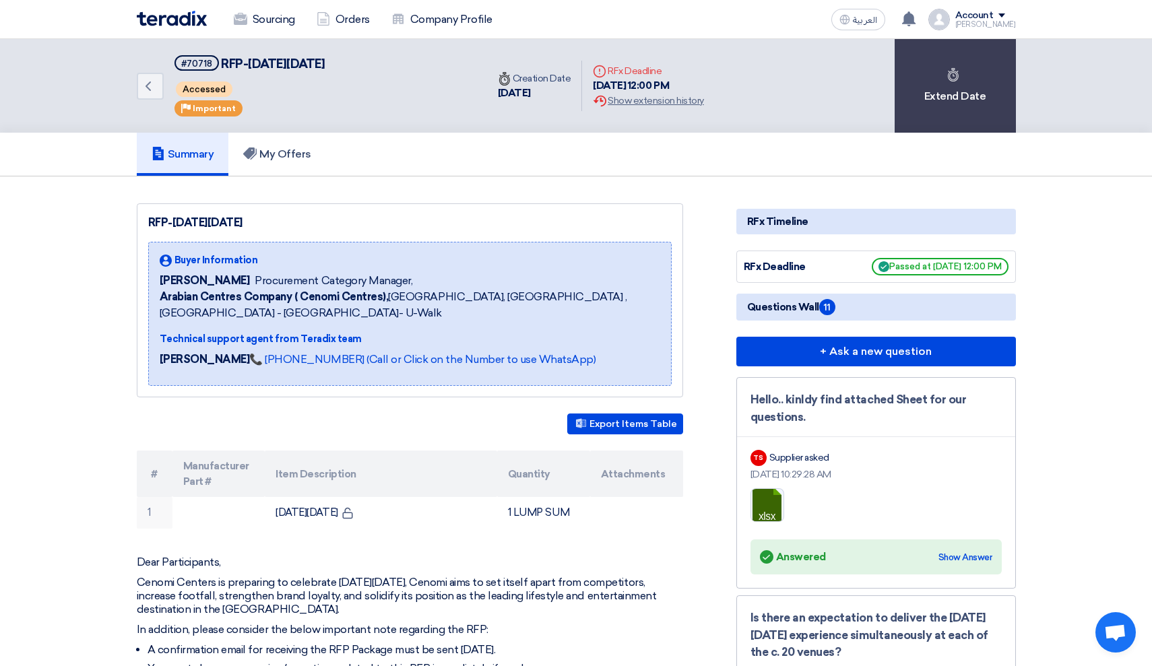
scroll to position [0, 0]
click at [282, 145] on link "My Offers" at bounding box center [277, 154] width 98 height 43
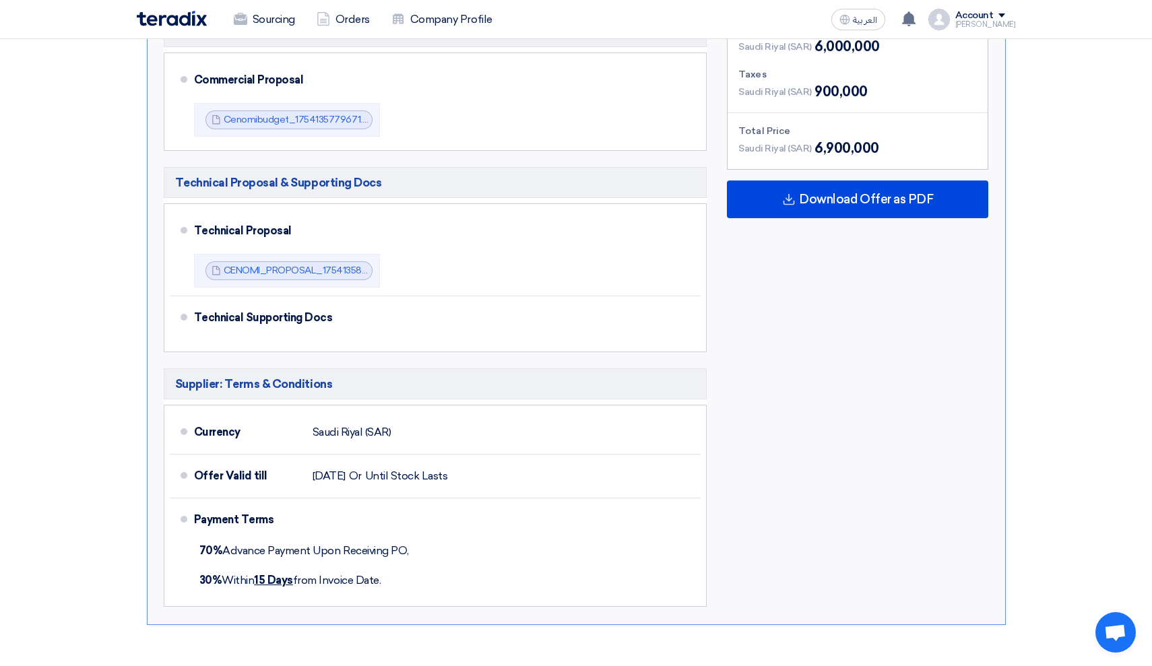
scroll to position [479, 0]
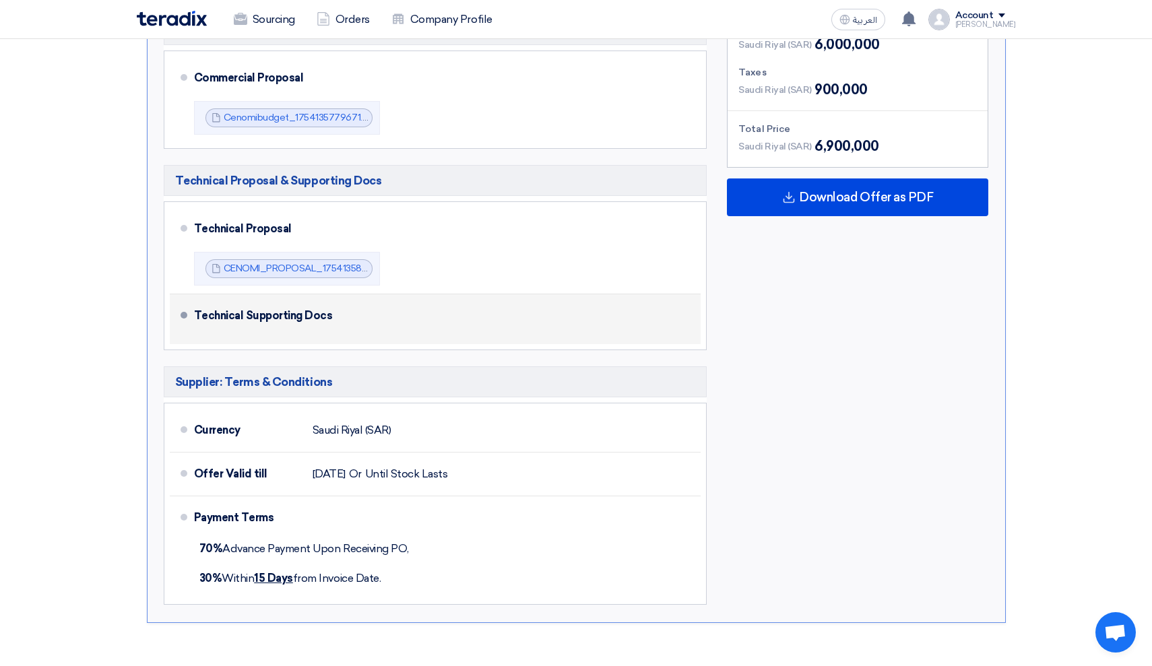
click at [492, 315] on div "Technical Supporting Docs" at bounding box center [439, 316] width 491 height 32
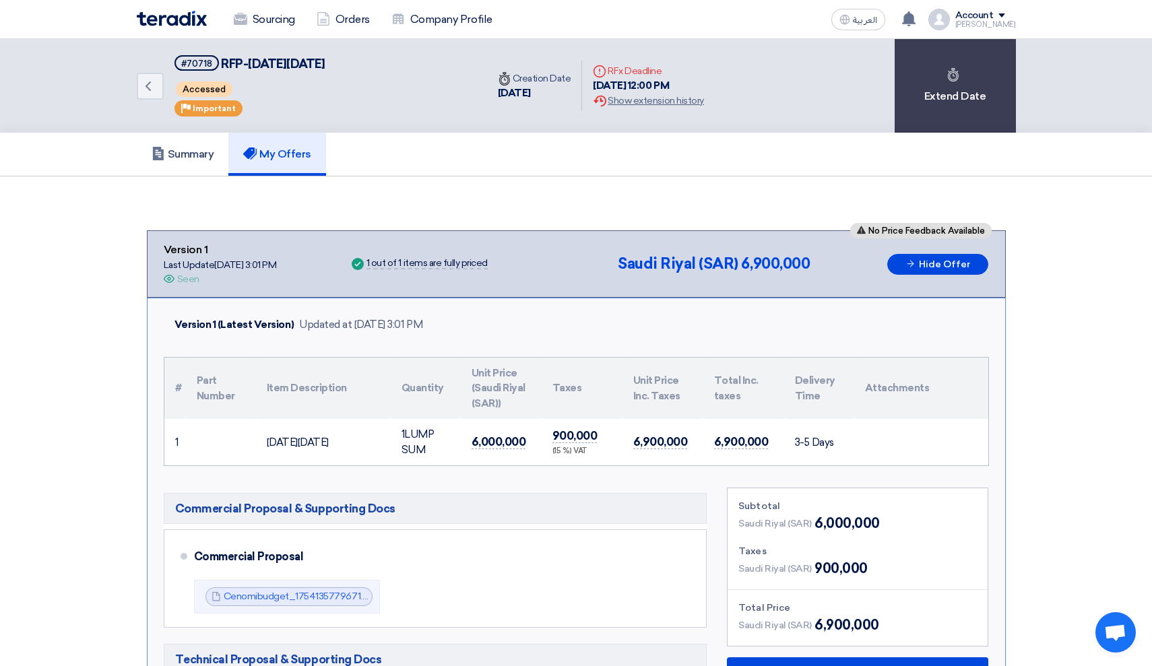
scroll to position [0, 0]
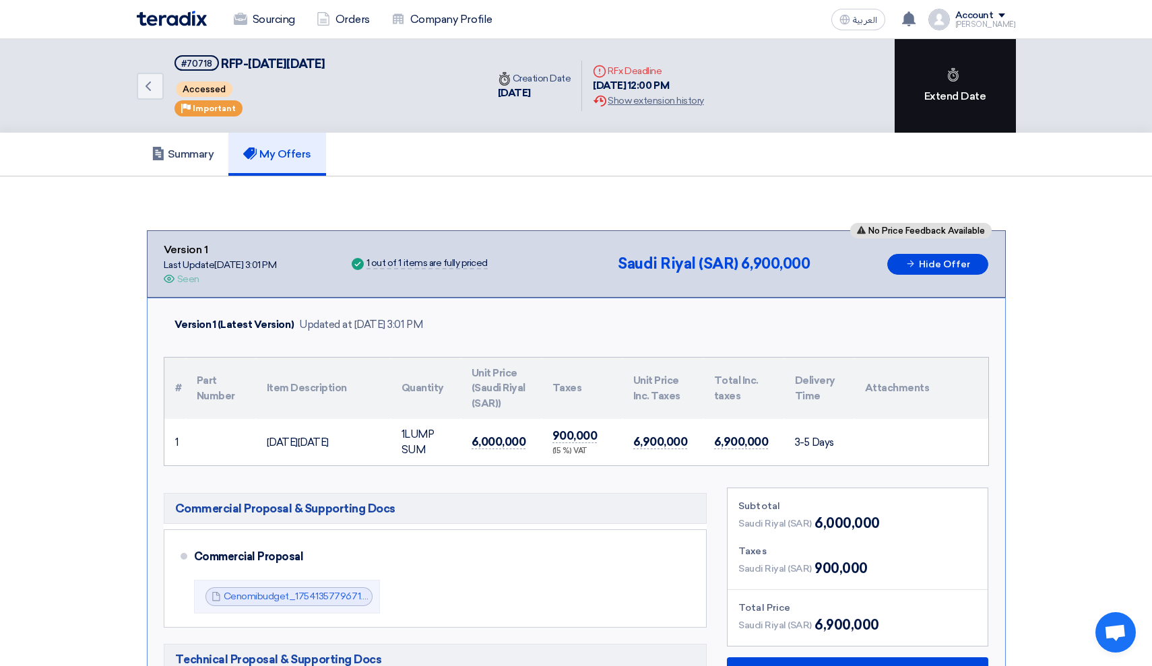
click at [982, 75] on div "Extend Date" at bounding box center [954, 86] width 121 height 94
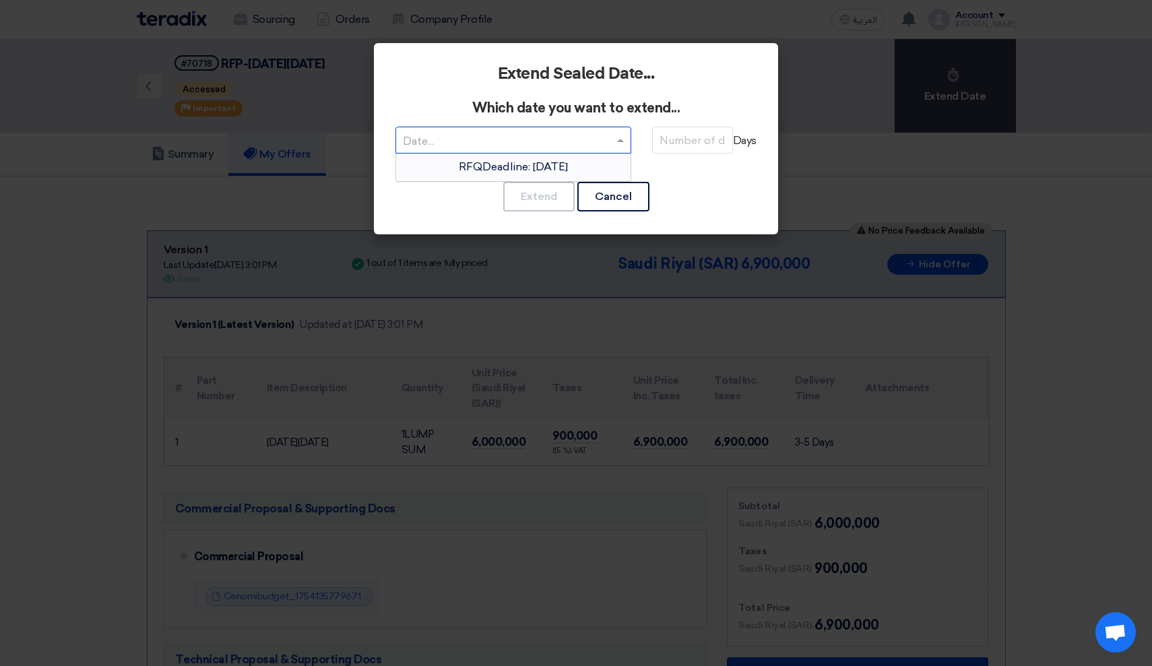
click at [601, 138] on input "text" at bounding box center [506, 142] width 207 height 22
click at [568, 162] on span "RFQDeadline: [DATE]" at bounding box center [513, 166] width 109 height 13
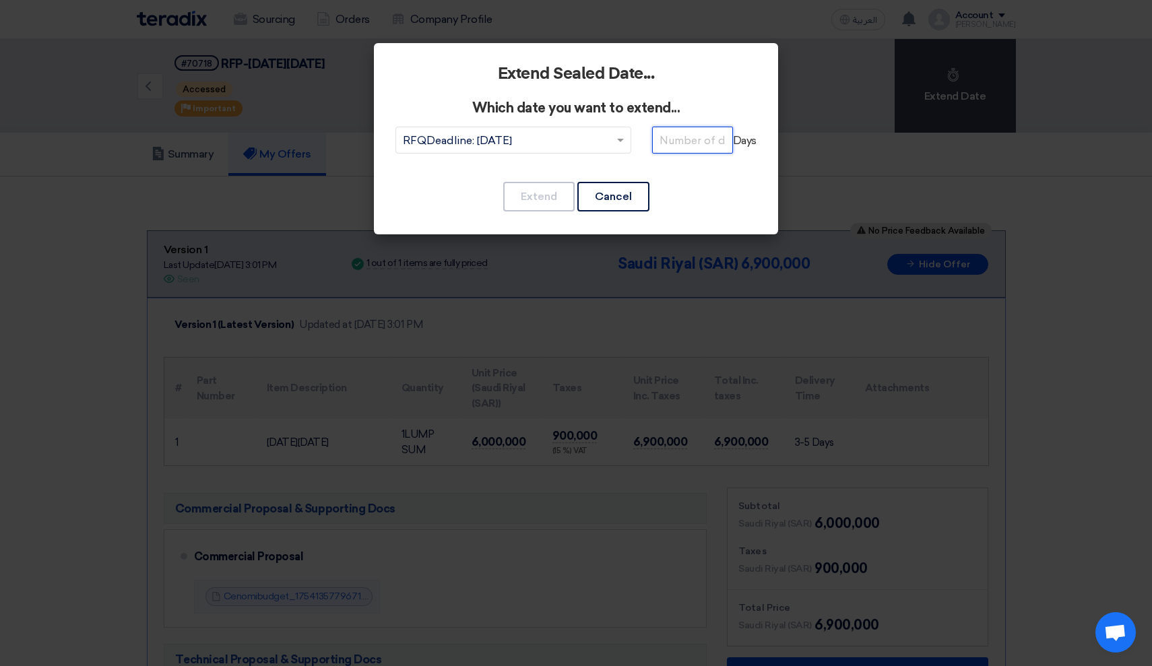
click at [704, 143] on input "number" at bounding box center [692, 140] width 81 height 27
type input "31"
click at [544, 201] on button "Extend" at bounding box center [538, 197] width 71 height 30
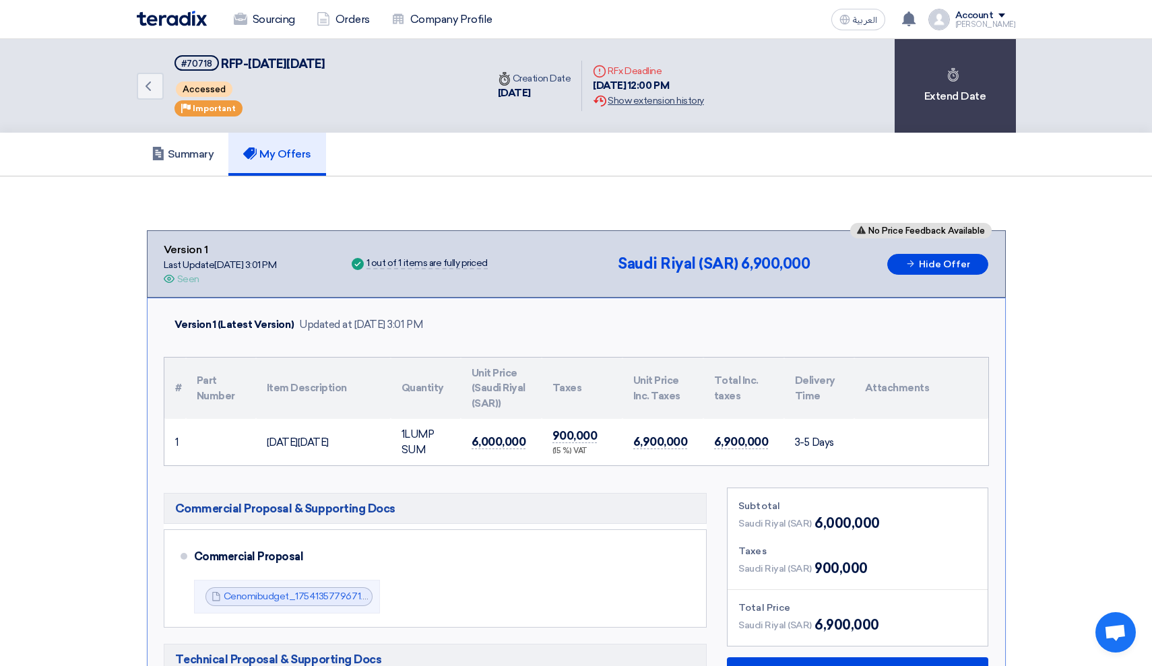
click at [652, 102] on div "Extension History Show extension history" at bounding box center [648, 101] width 110 height 14
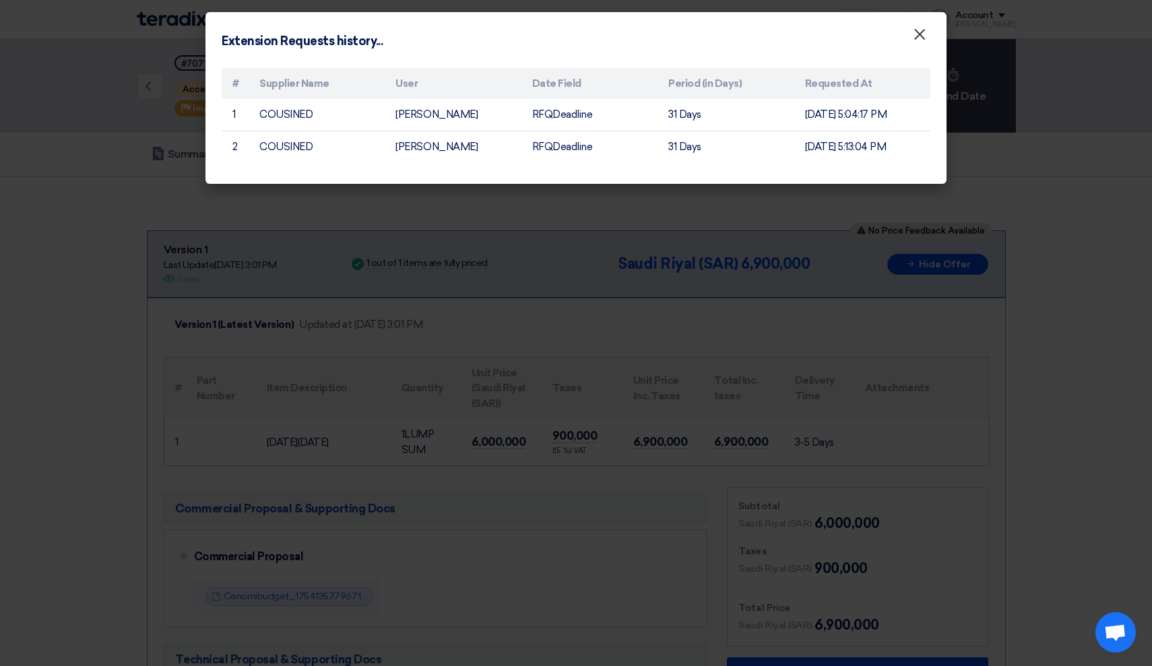
click at [920, 28] on span "×" at bounding box center [919, 37] width 13 height 27
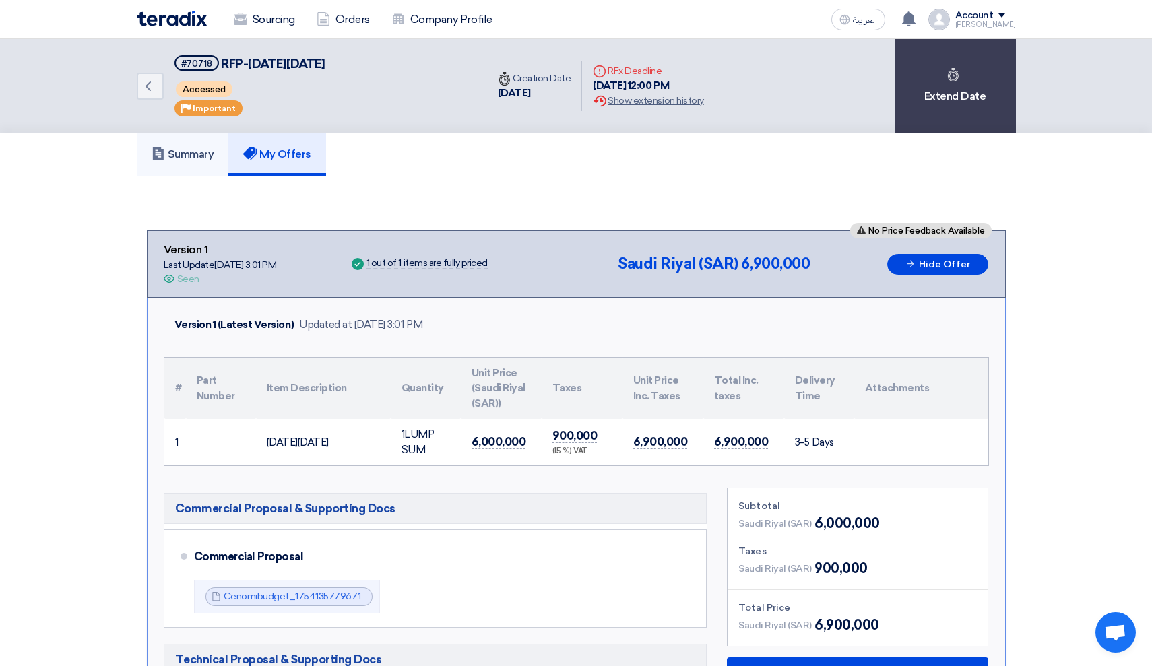
click at [221, 168] on link "Summary" at bounding box center [183, 154] width 92 height 43
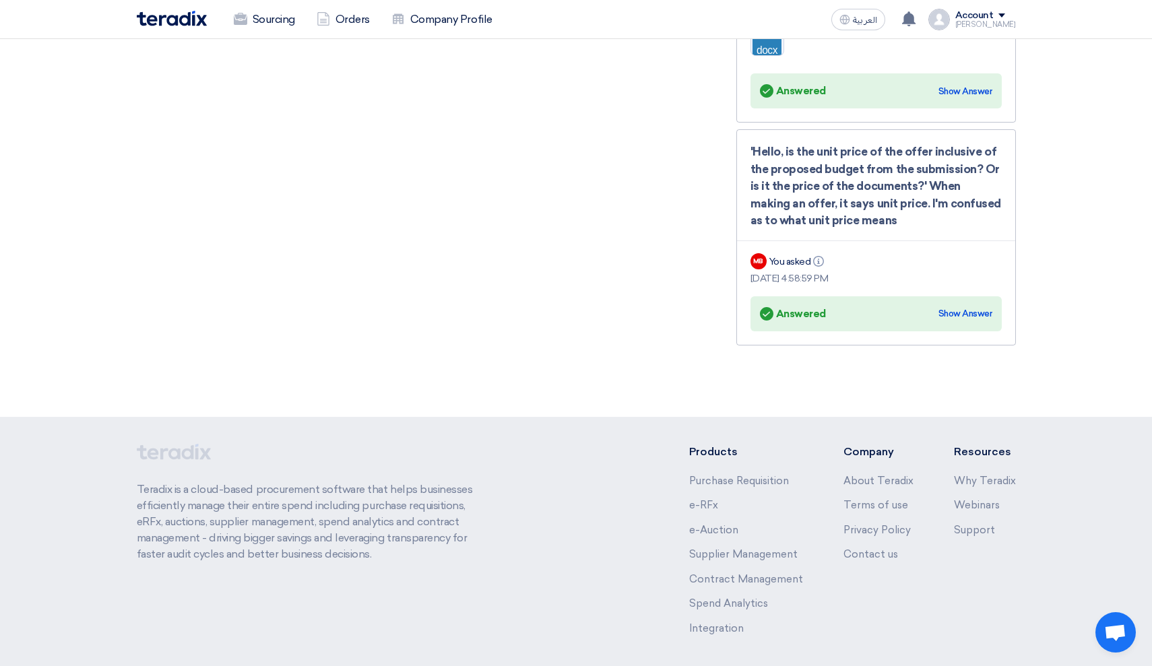
scroll to position [2361, 0]
click at [959, 308] on div "Show Answer" at bounding box center [965, 314] width 54 height 13
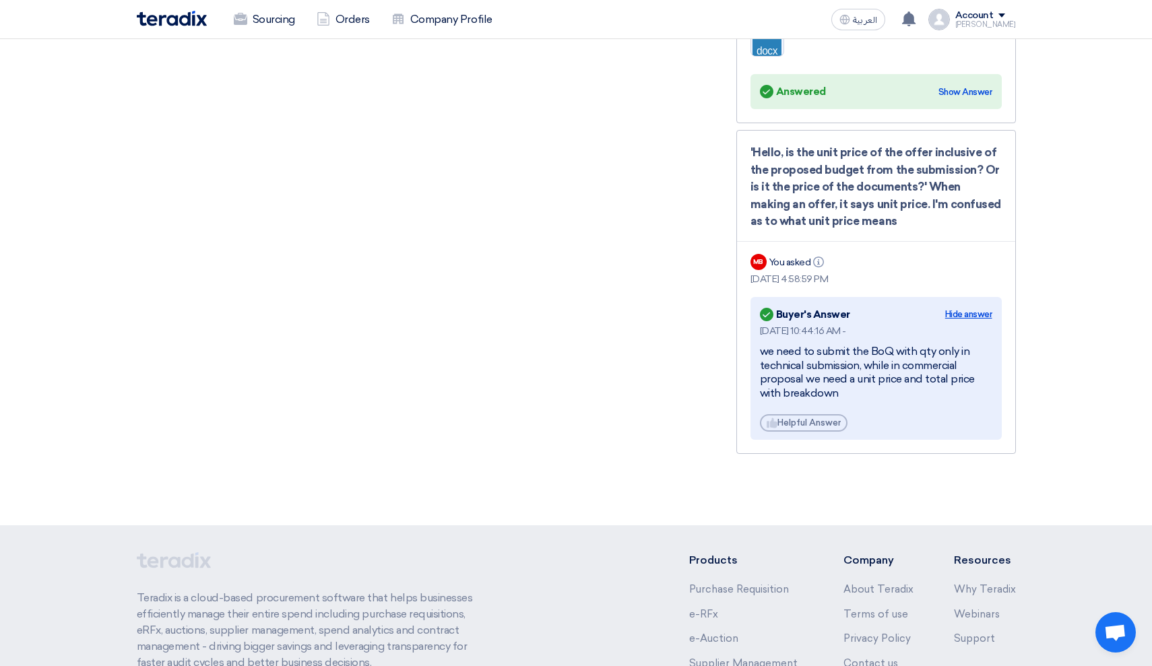
click at [959, 308] on div "Hide answer" at bounding box center [968, 314] width 47 height 13
